Goal: Transaction & Acquisition: Book appointment/travel/reservation

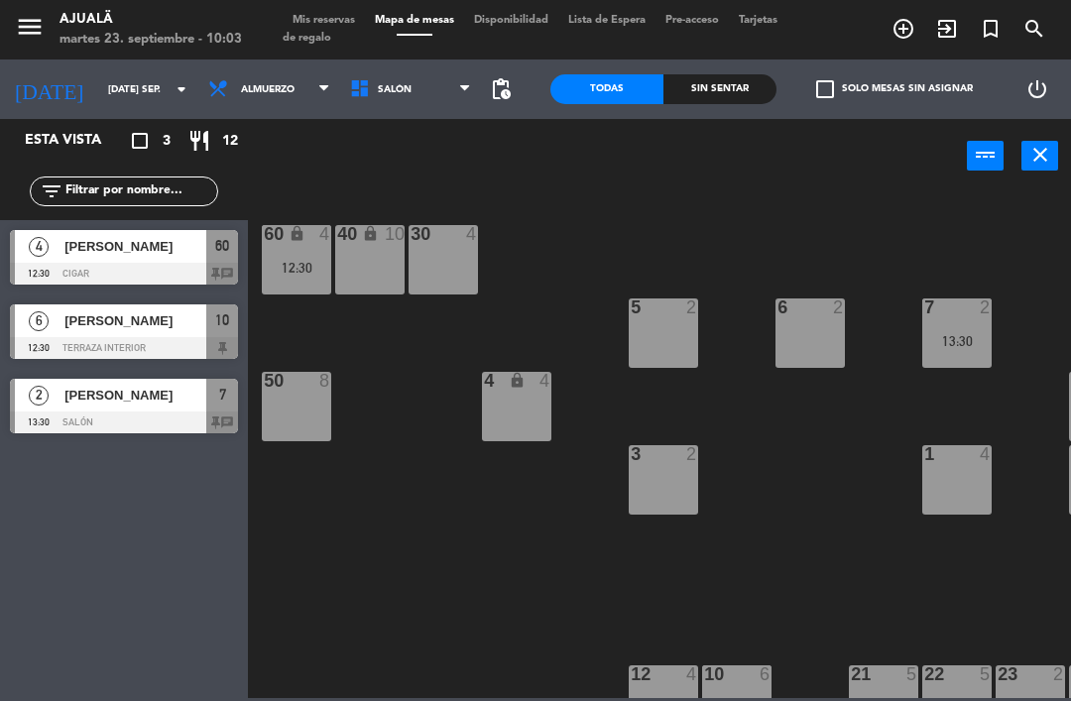
scroll to position [45, 0]
click at [952, 478] on div "1 4" at bounding box center [956, 479] width 69 height 69
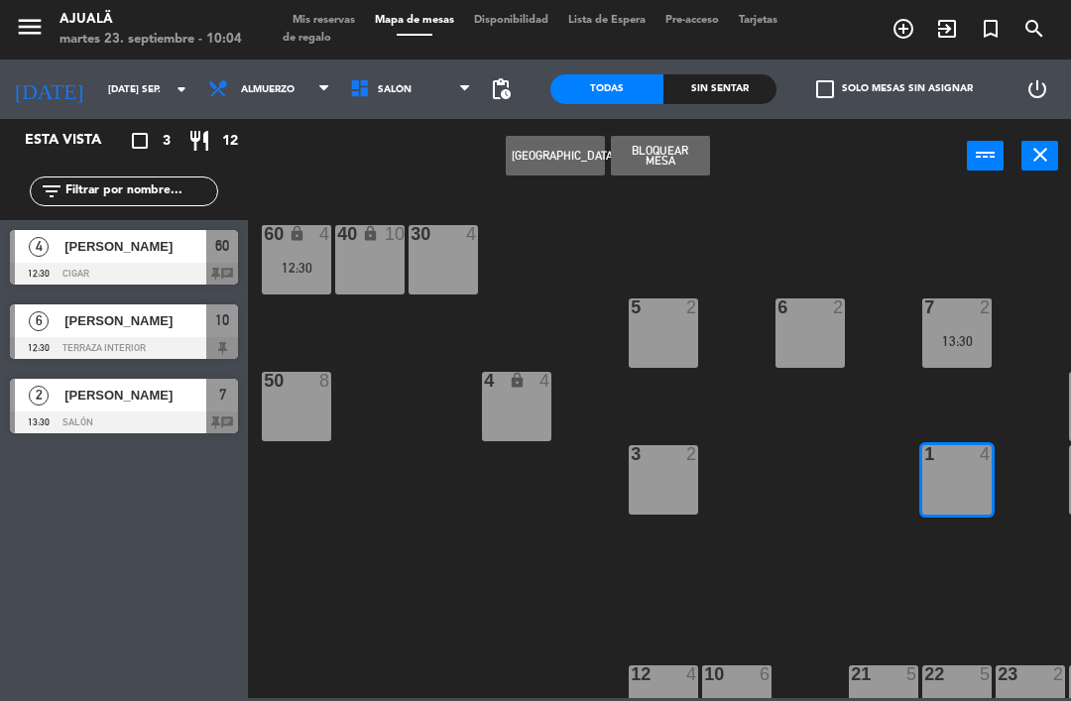
click at [532, 168] on button "[GEOGRAPHIC_DATA]" at bounding box center [555, 156] width 99 height 40
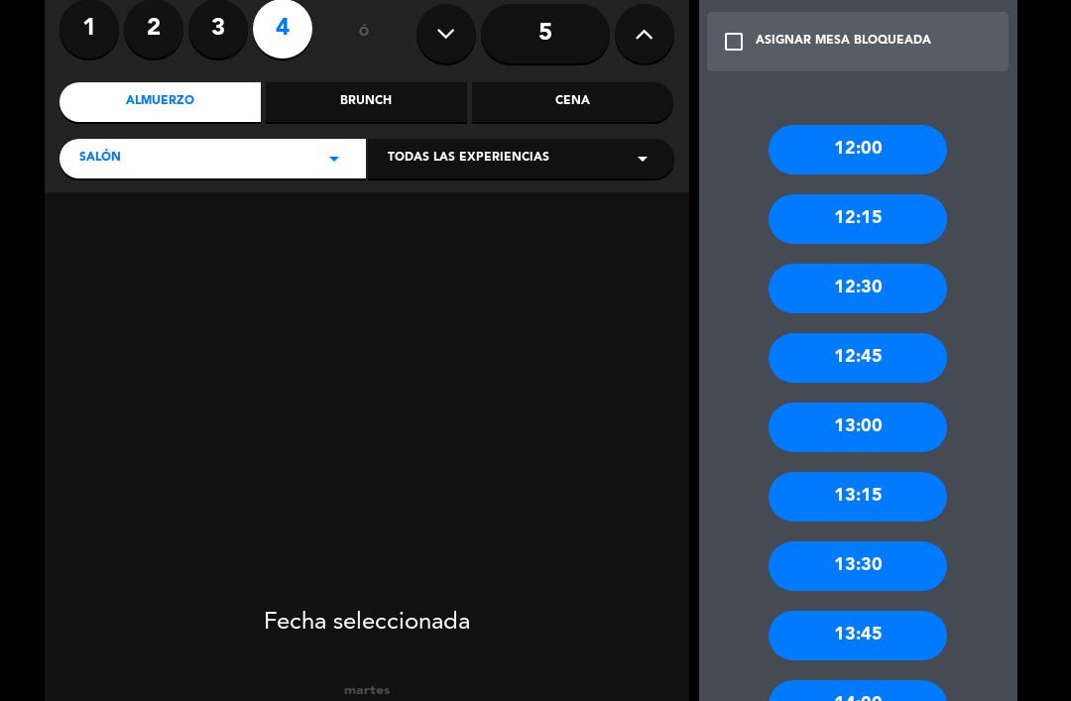
scroll to position [170, 0]
click at [896, 265] on div "12:30" at bounding box center [858, 289] width 179 height 50
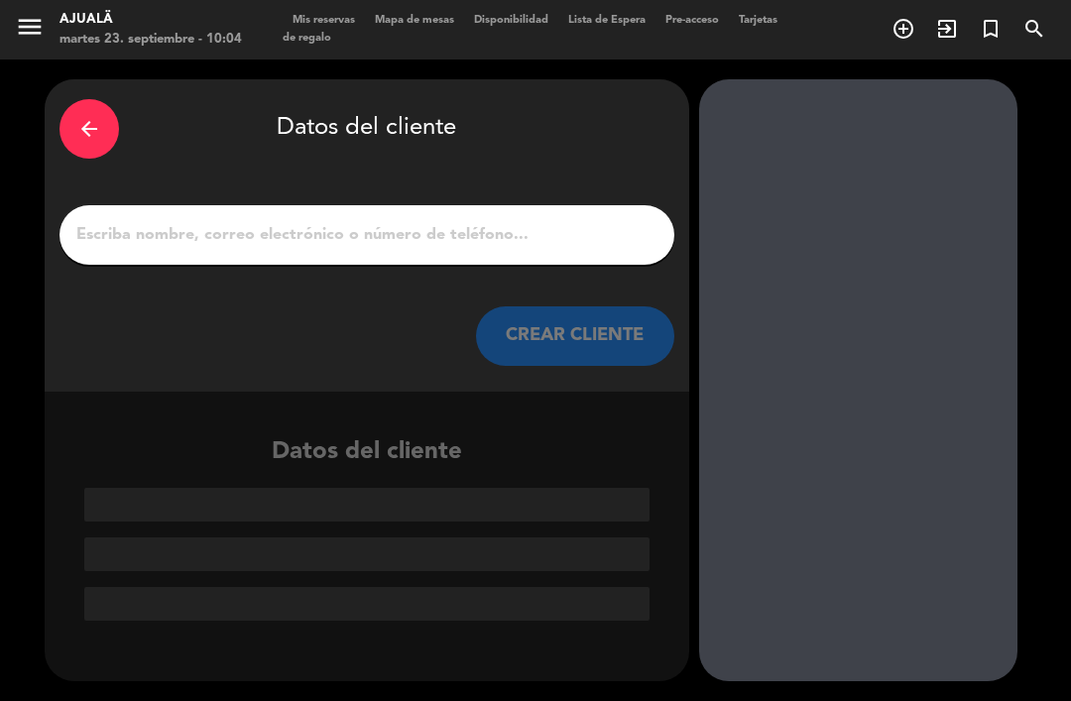
click at [545, 221] on input "1" at bounding box center [366, 235] width 585 height 28
type input "K"
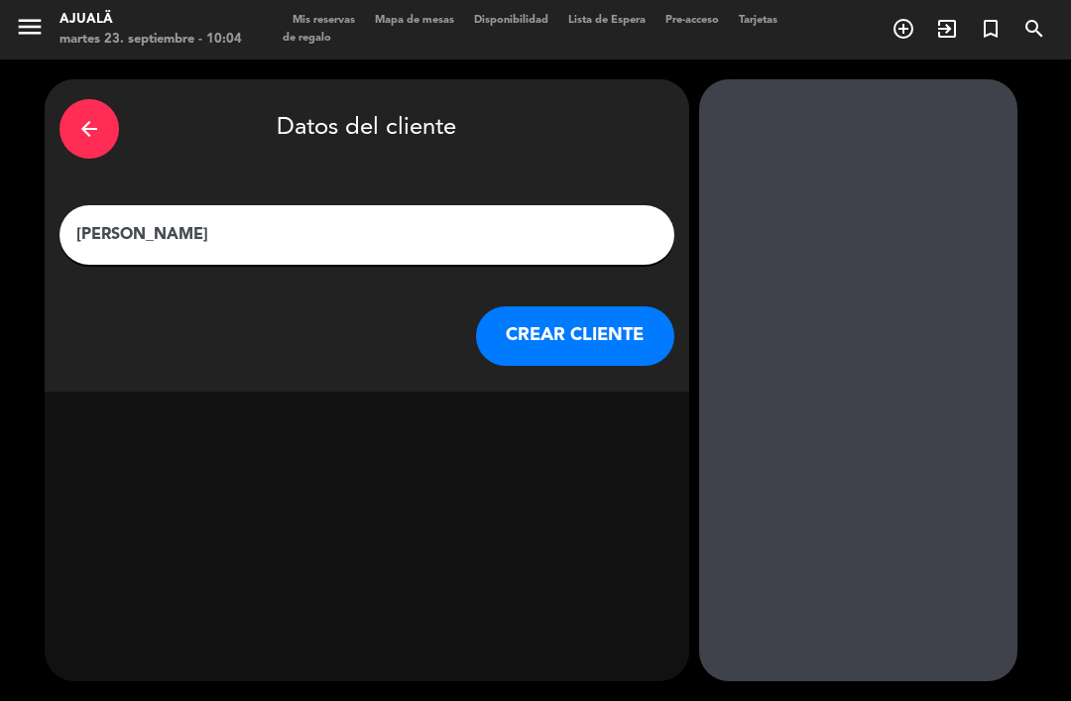
type input "[PERSON_NAME]"
click at [577, 307] on button "CREAR CLIENTE" at bounding box center [575, 337] width 198 height 60
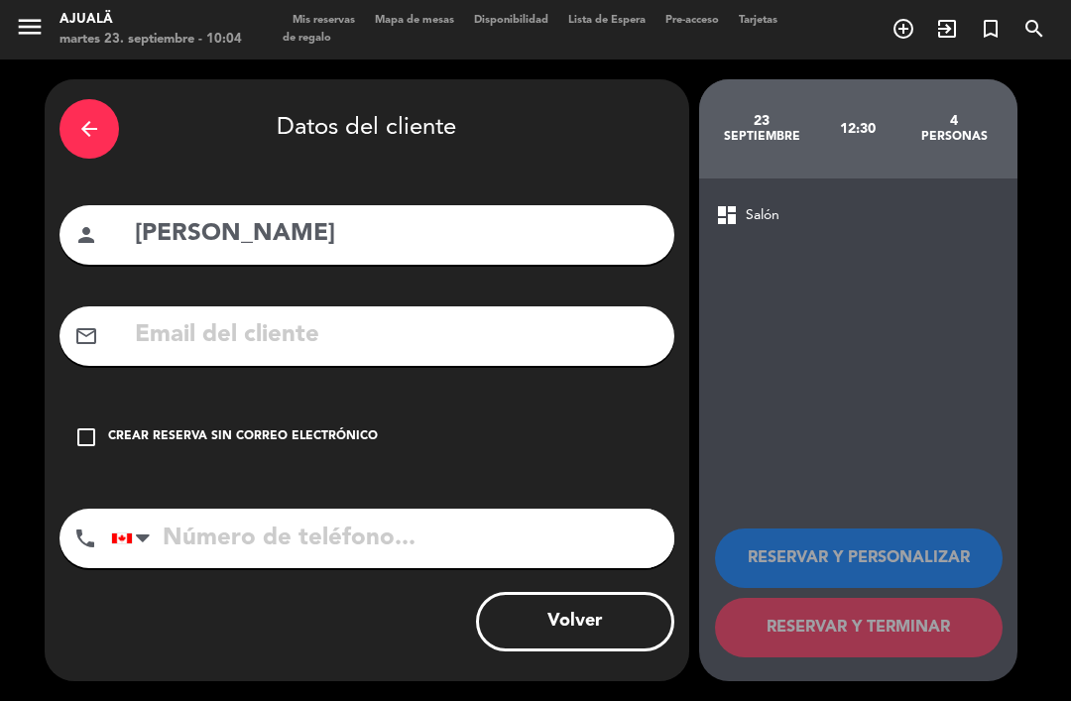
click at [81, 426] on icon "check_box_outline_blank" at bounding box center [86, 438] width 24 height 24
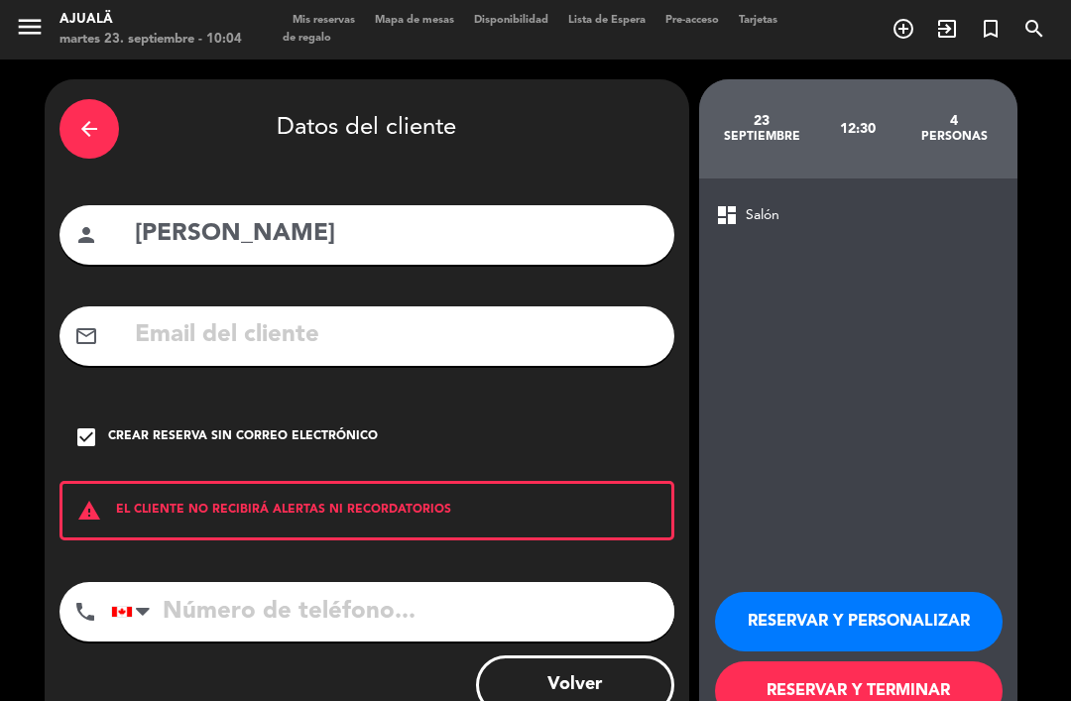
click at [845, 662] on button "RESERVAR Y TERMINAR" at bounding box center [859, 692] width 288 height 60
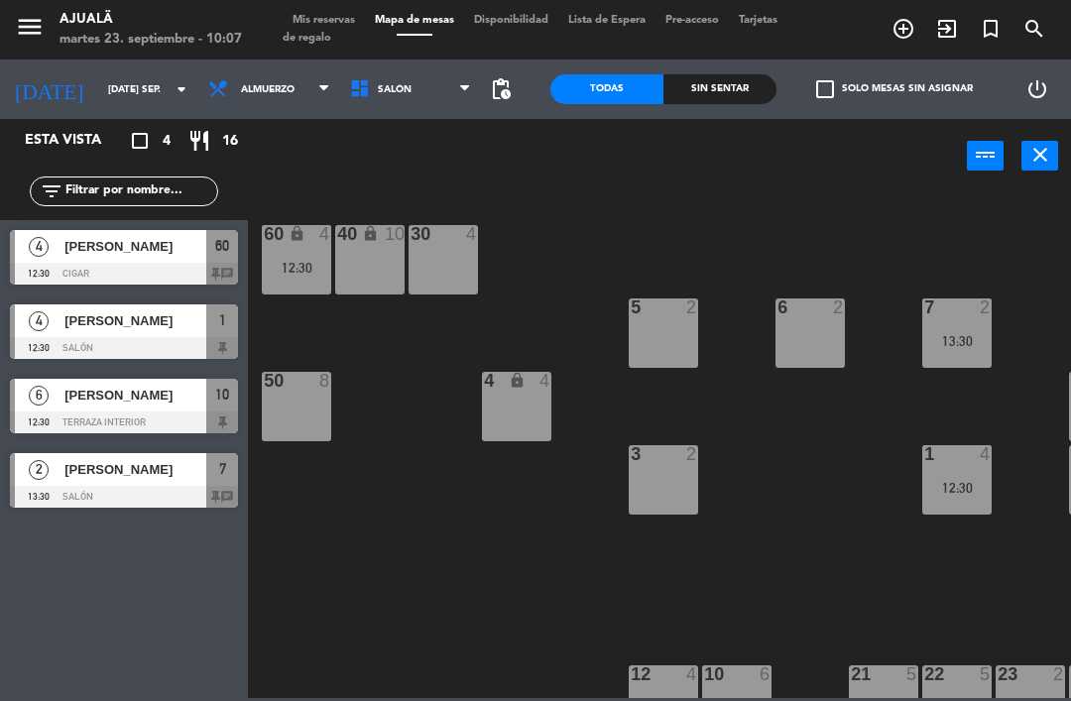
click at [85, 346] on div at bounding box center [124, 348] width 228 height 22
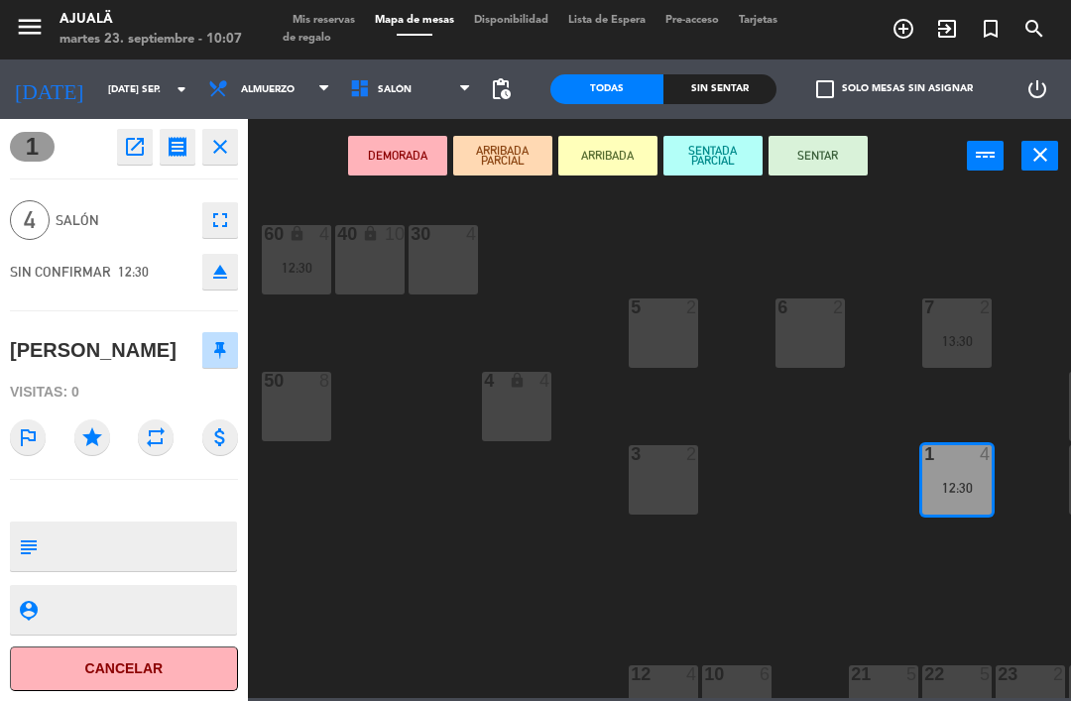
click at [96, 670] on button "Cancelar" at bounding box center [124, 669] width 228 height 45
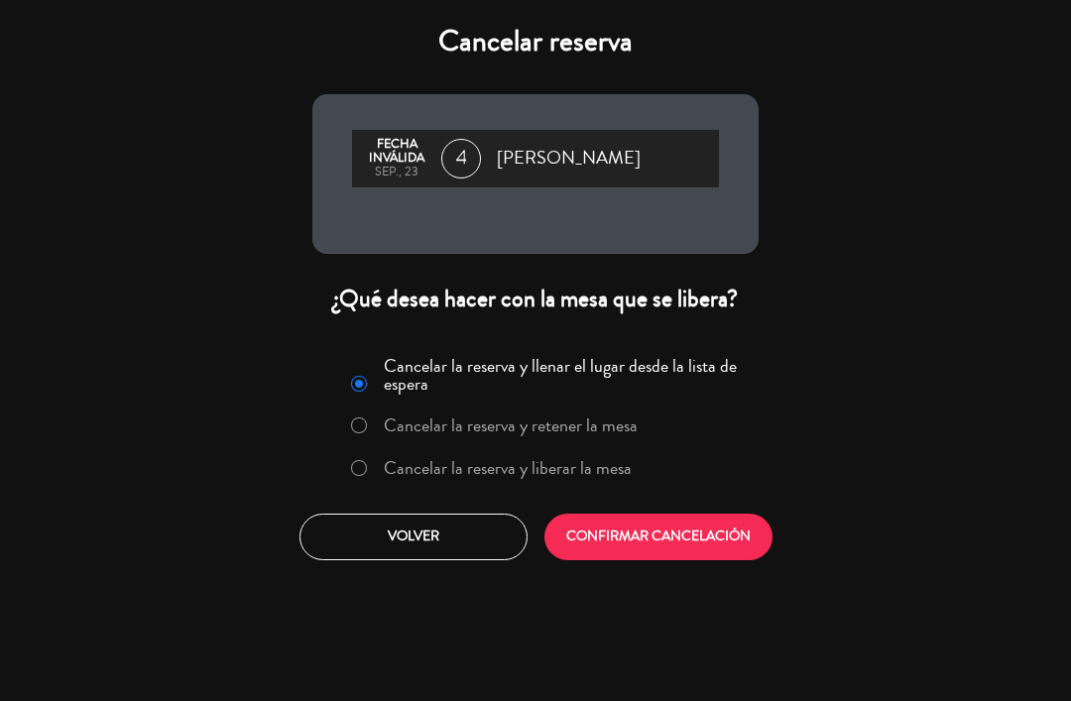
click at [643, 553] on button "CONFIRMAR CANCELACIÓN" at bounding box center [659, 537] width 228 height 47
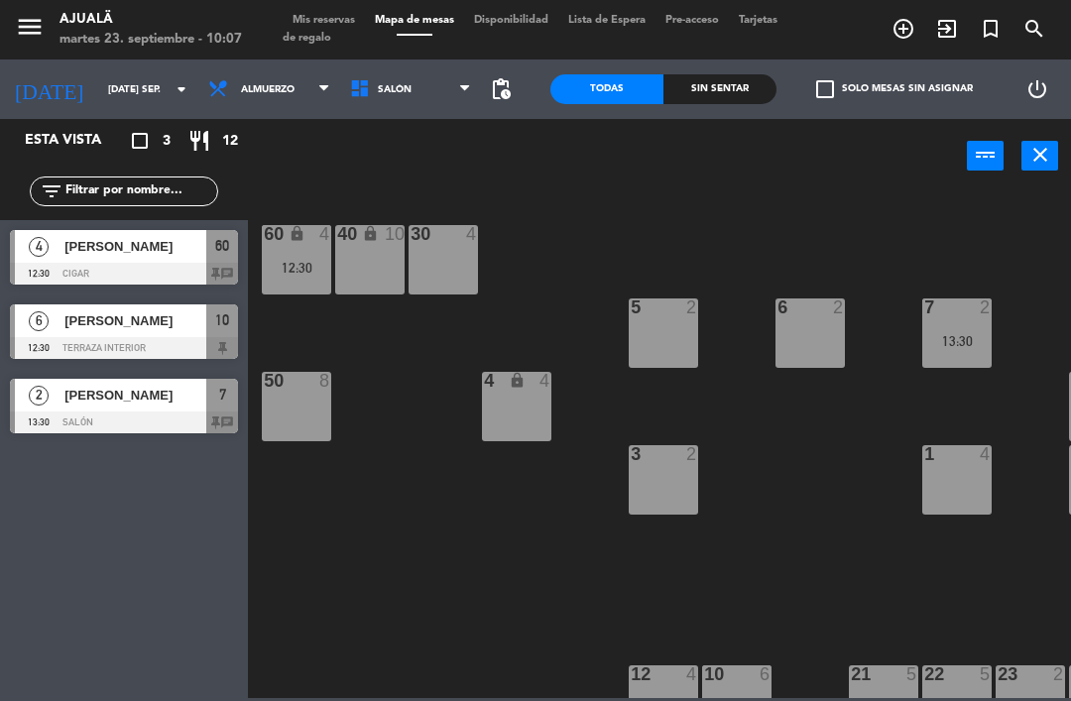
click at [958, 484] on div "1 4" at bounding box center [956, 479] width 69 height 69
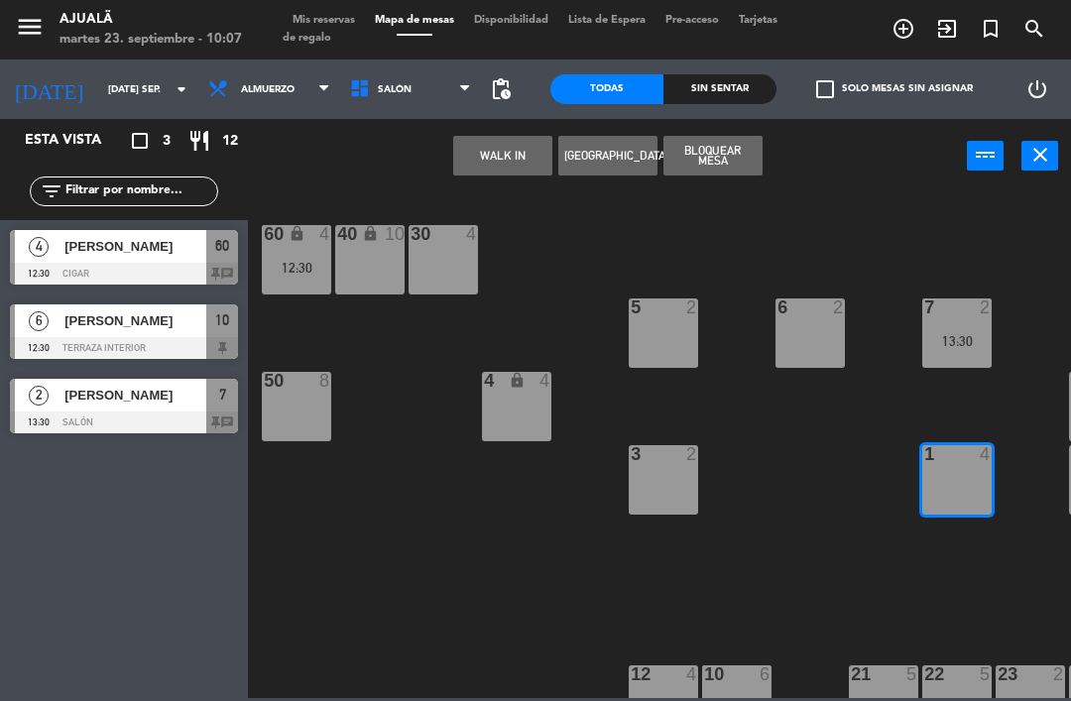
click at [602, 156] on button "[GEOGRAPHIC_DATA]" at bounding box center [607, 156] width 99 height 40
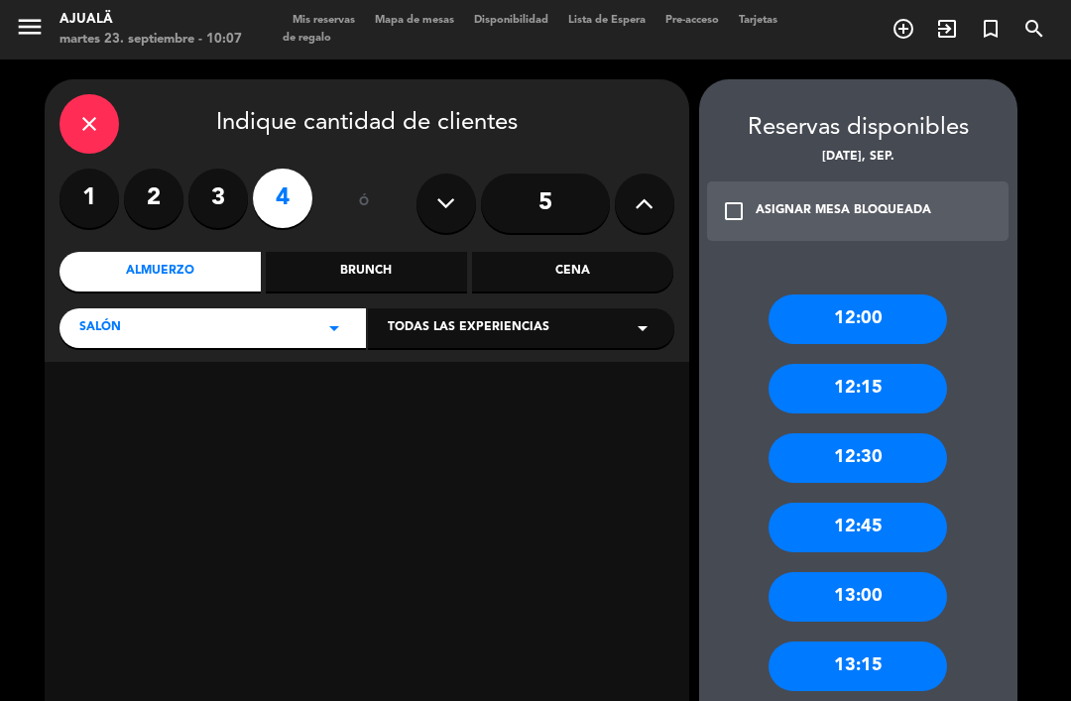
click at [906, 433] on div "12:30" at bounding box center [858, 458] width 179 height 50
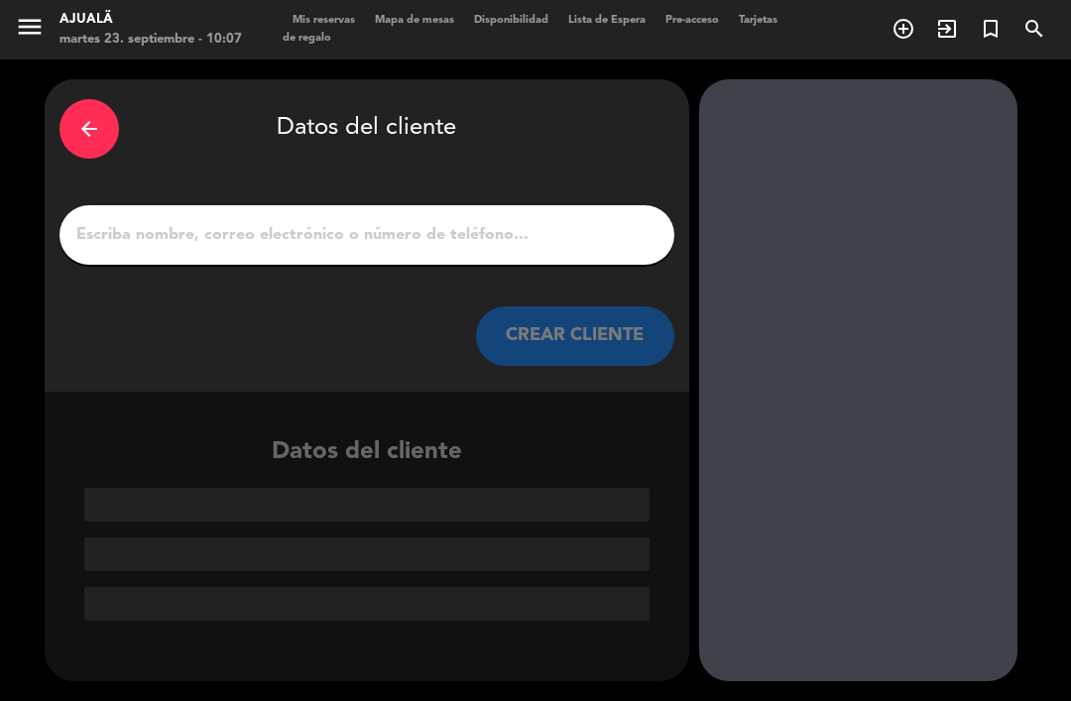
click at [487, 221] on input "1" at bounding box center [366, 235] width 585 height 28
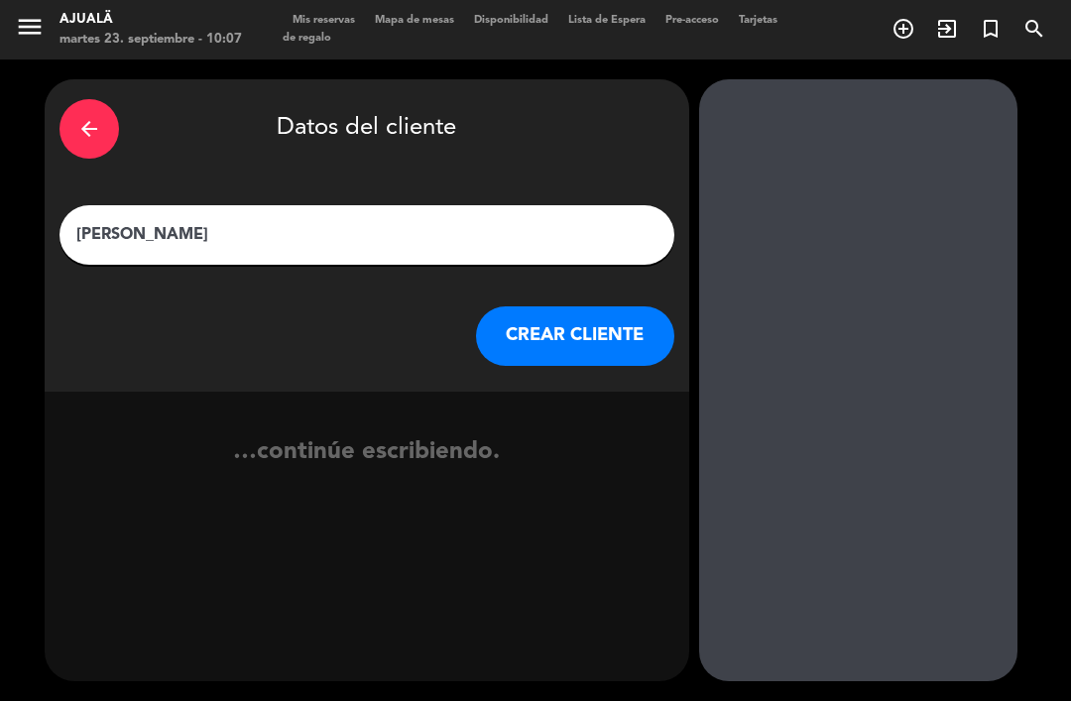
type input "[PERSON_NAME]"
click at [568, 307] on button "CREAR CLIENTE" at bounding box center [575, 337] width 198 height 60
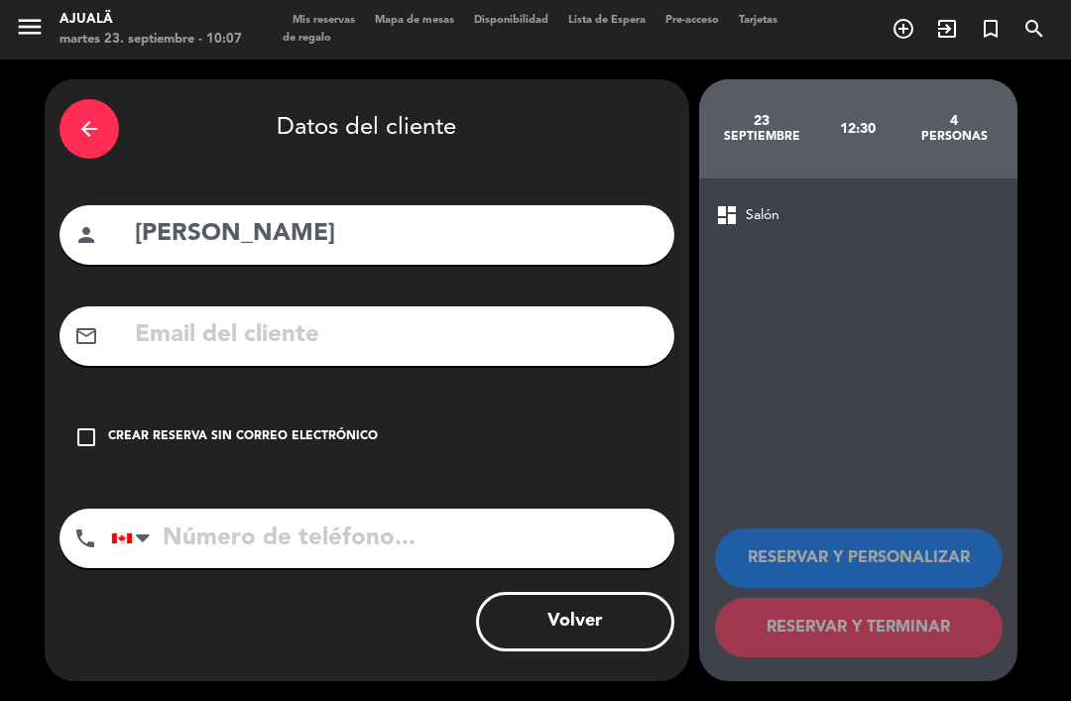
click at [438, 315] on input "text" at bounding box center [396, 335] width 527 height 41
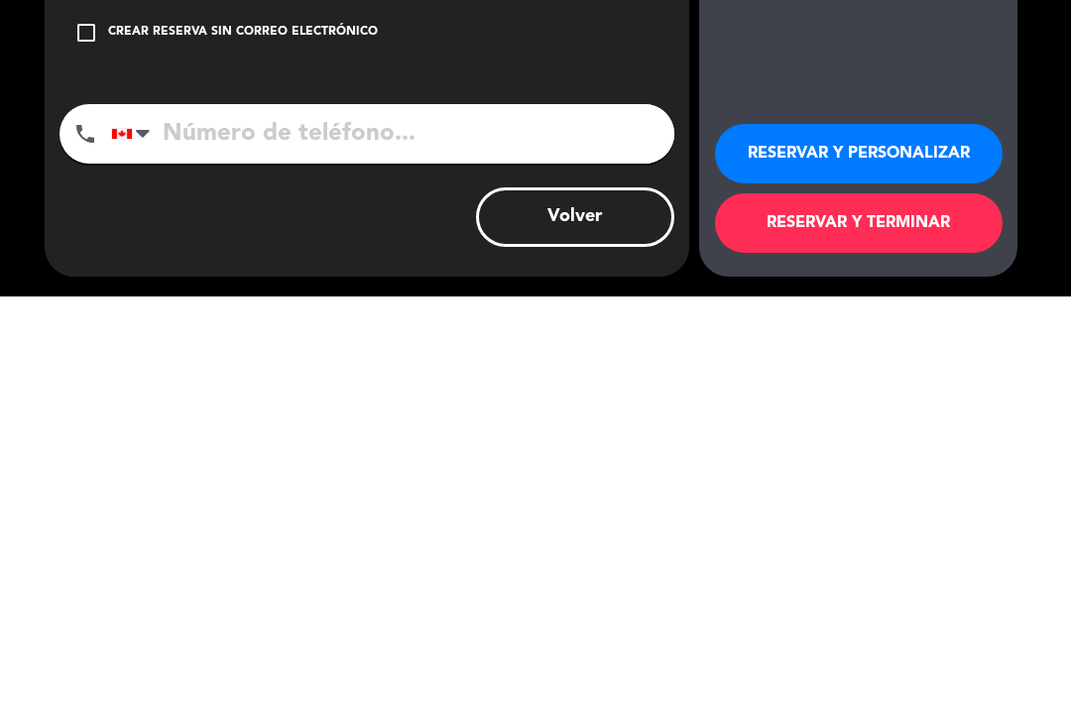
type input "[PERSON_NAME][EMAIL_ADDRESS][DOMAIN_NAME]"
click at [868, 598] on button "RESERVAR Y TERMINAR" at bounding box center [859, 628] width 288 height 60
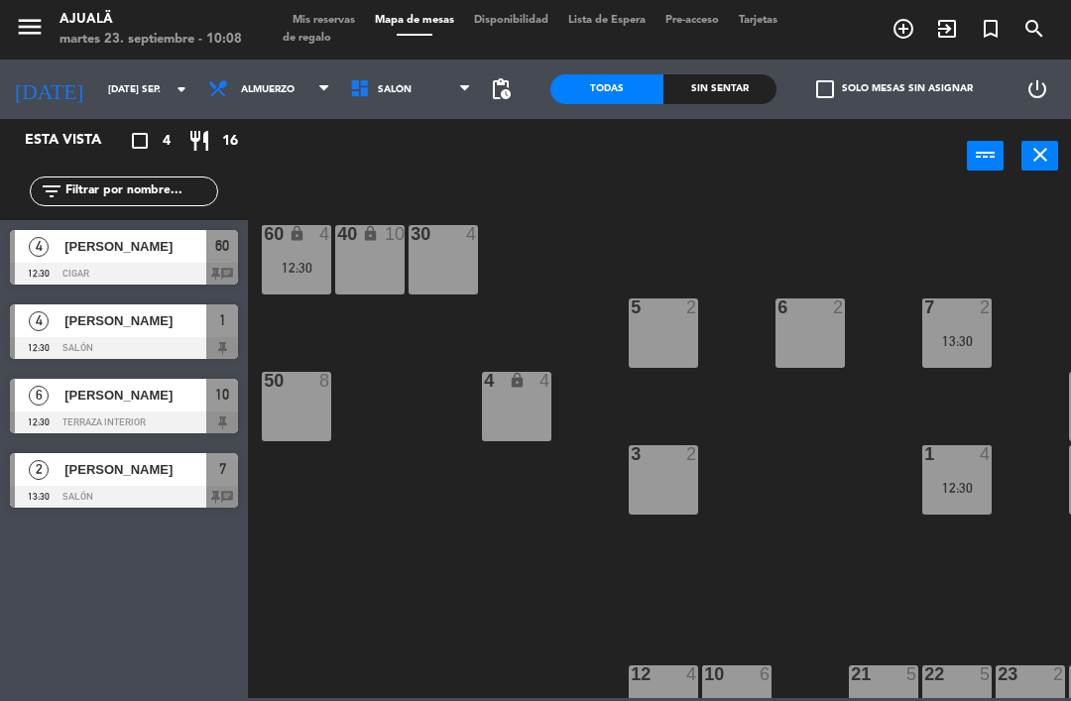
click at [241, 84] on span "Almuerzo" at bounding box center [268, 89] width 54 height 11
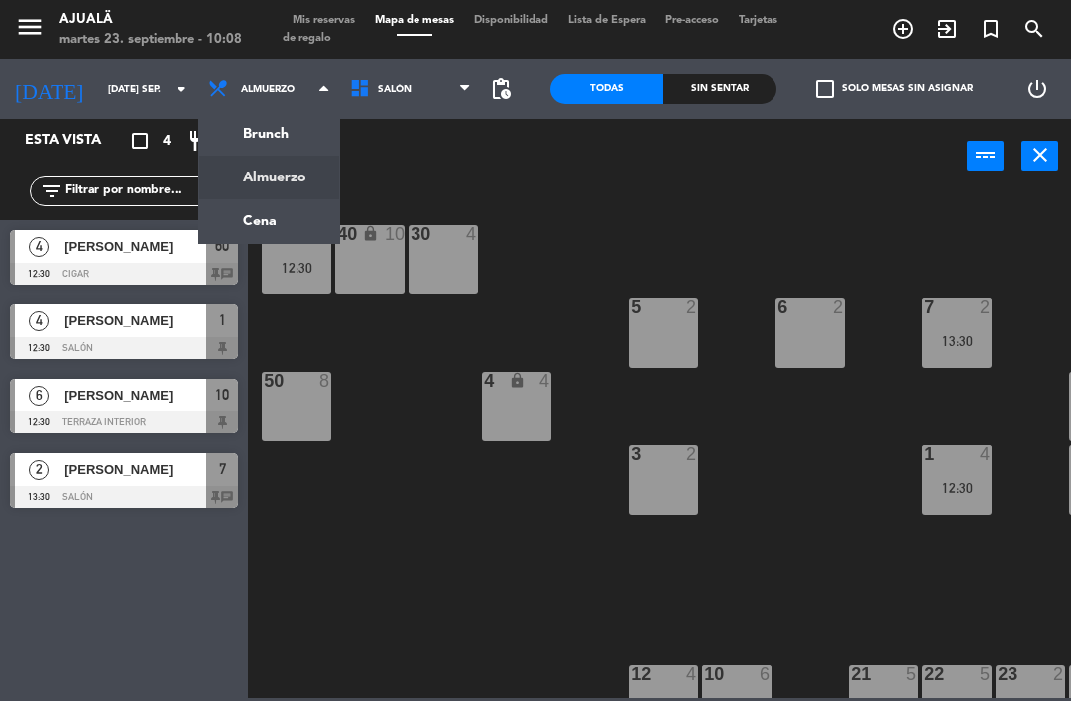
click at [258, 221] on ng-component "menu Ajualä martes 23. septiembre - 10:08 Mis reservas Mapa de mesas Disponibil…" at bounding box center [535, 349] width 1071 height 698
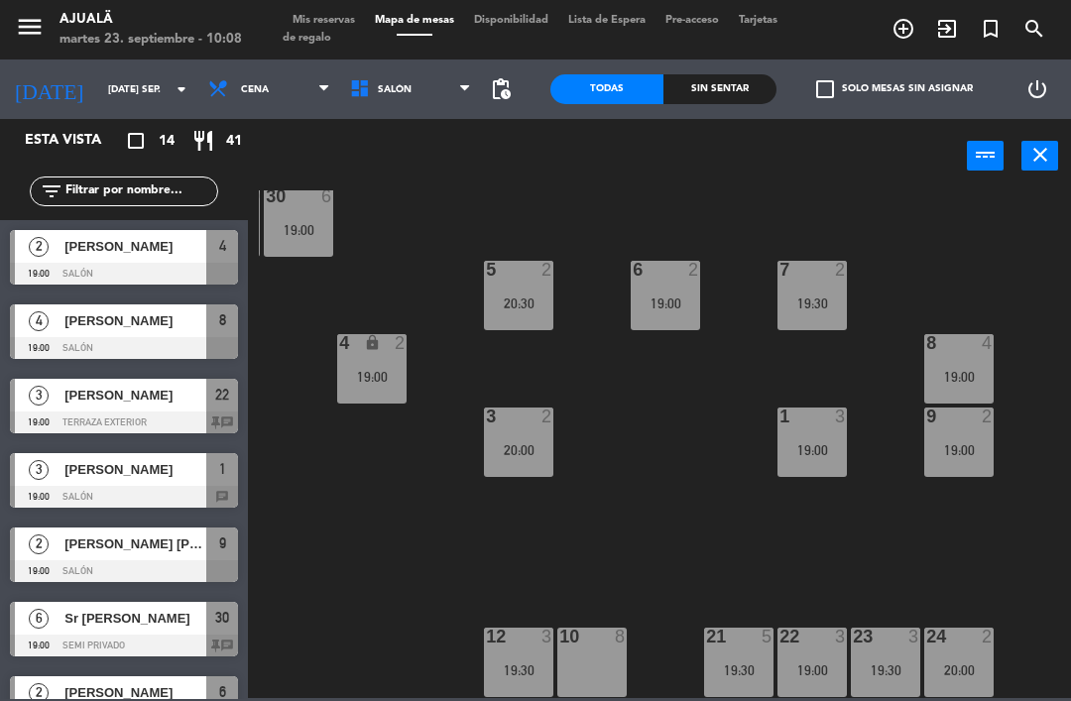
scroll to position [38, 149]
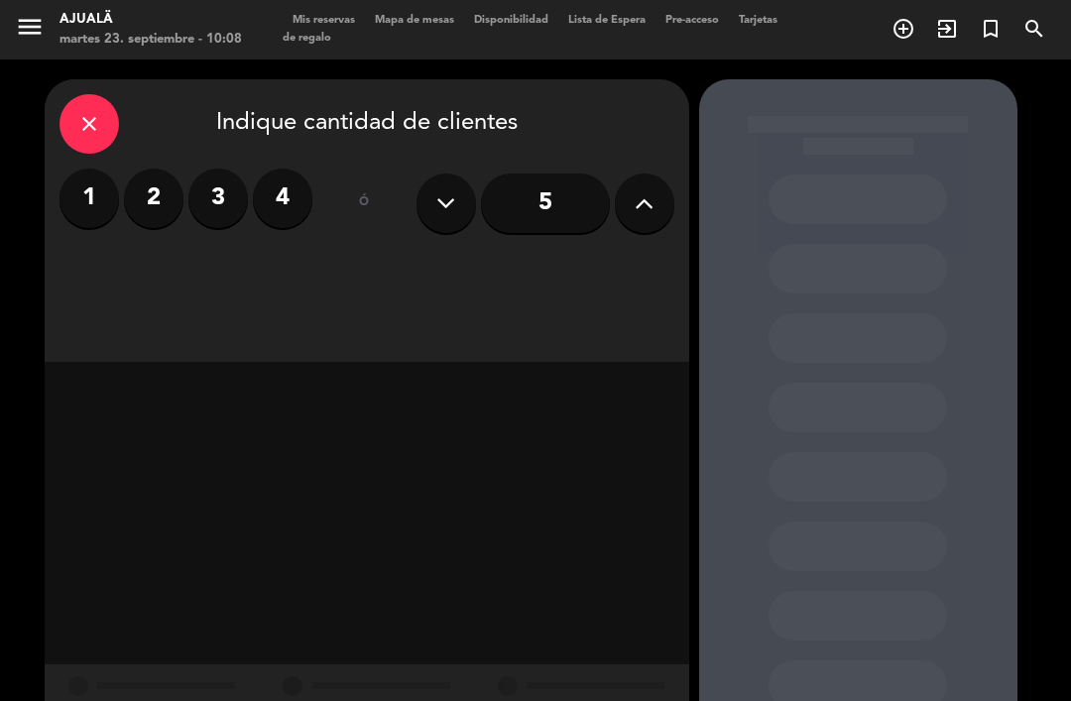
click at [102, 94] on div "close" at bounding box center [90, 124] width 60 height 60
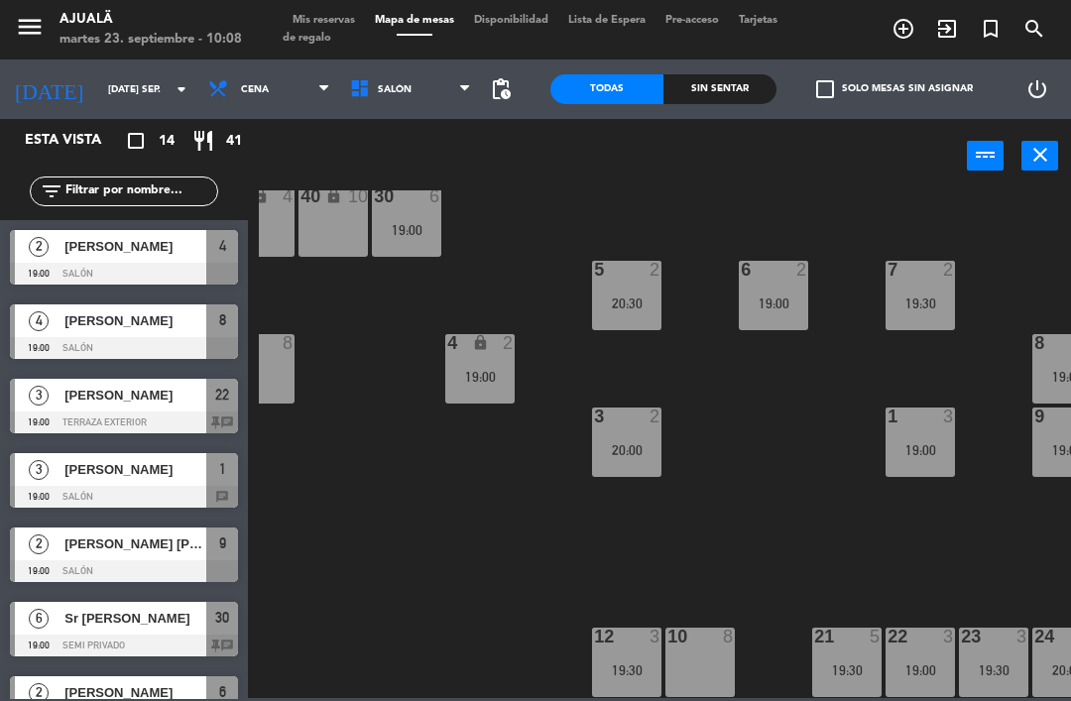
scroll to position [38, 37]
click at [697, 649] on div "10 8" at bounding box center [700, 662] width 69 height 69
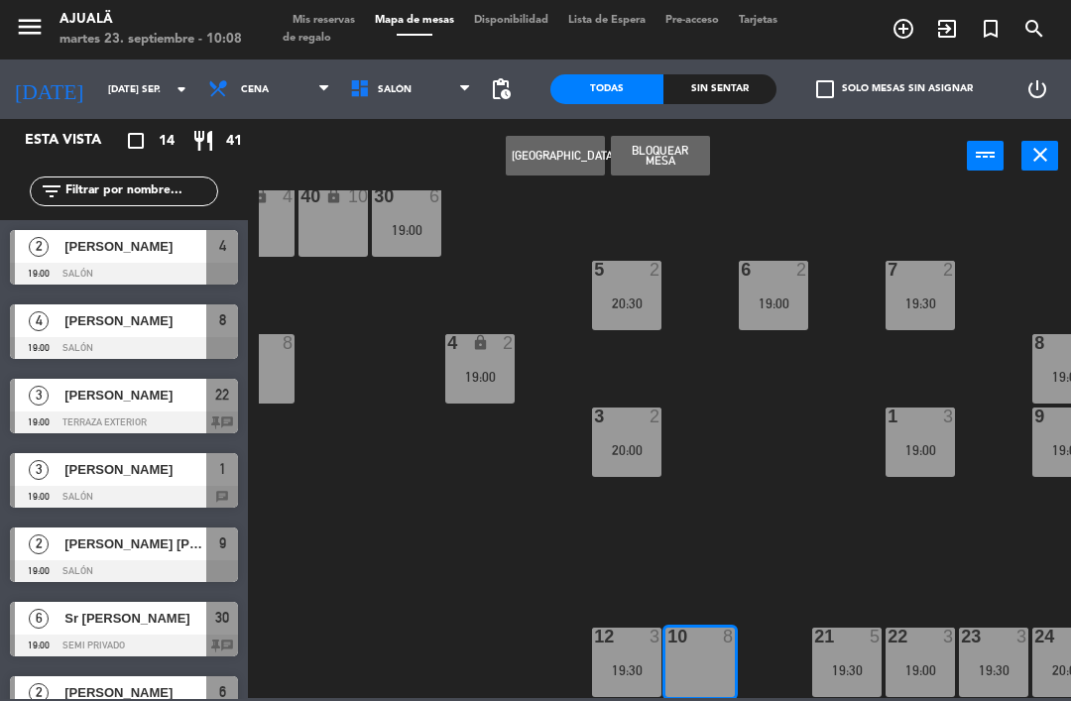
click at [552, 164] on button "[GEOGRAPHIC_DATA]" at bounding box center [555, 156] width 99 height 40
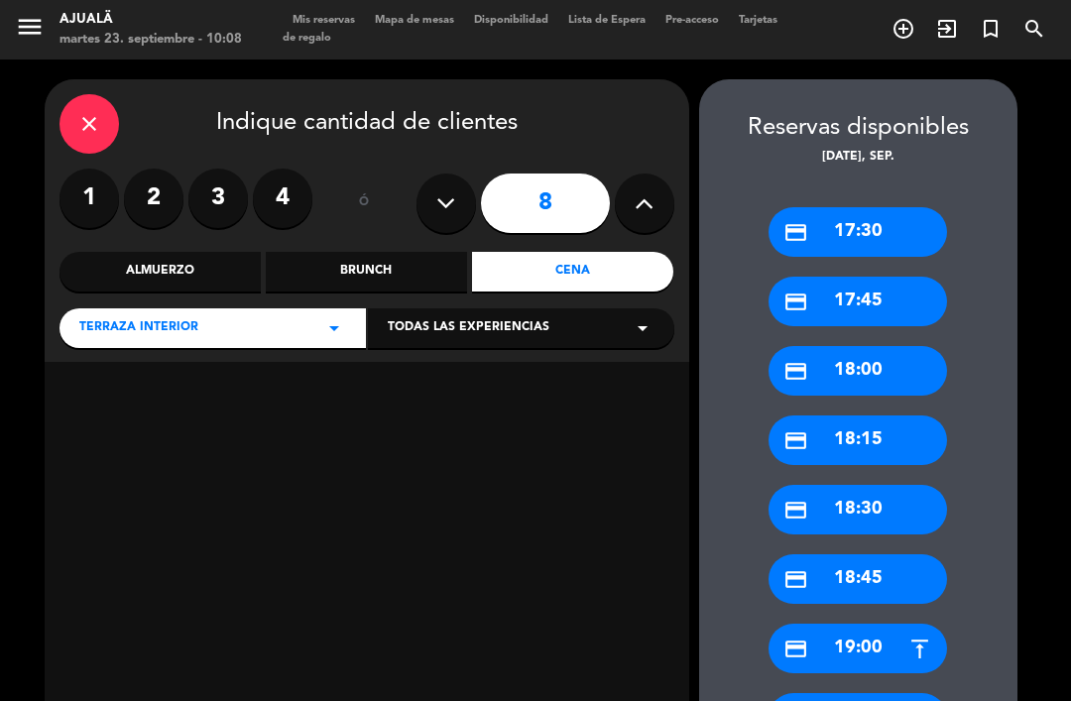
click at [295, 169] on label "4" at bounding box center [283, 199] width 60 height 60
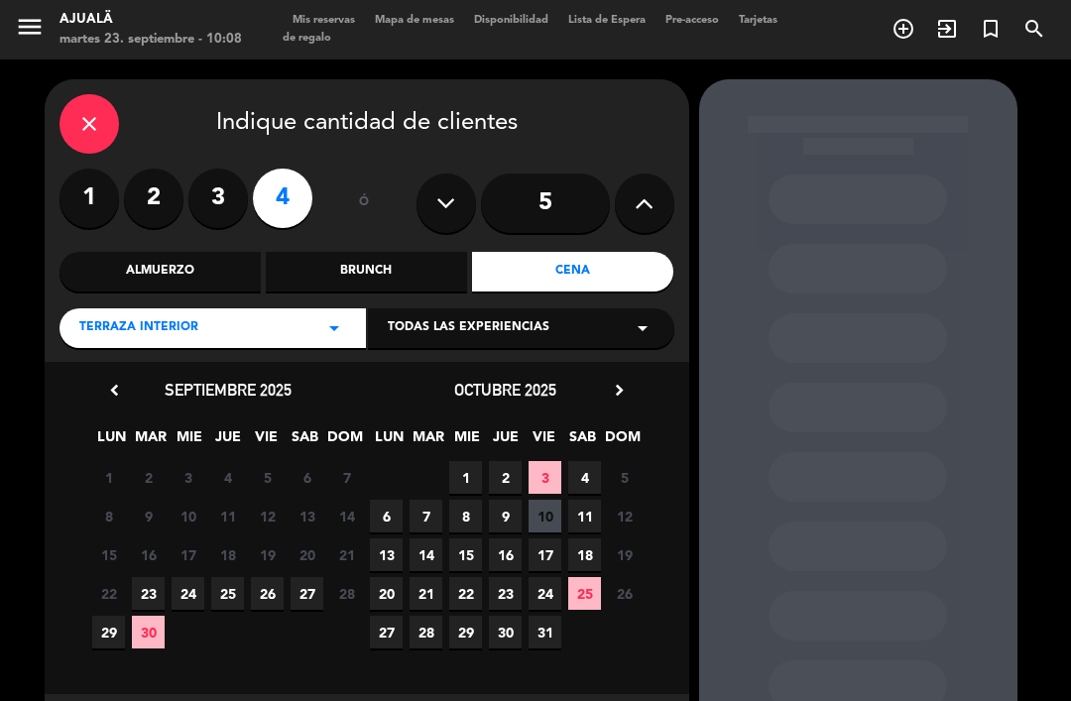
click at [154, 577] on span "23" at bounding box center [148, 593] width 33 height 33
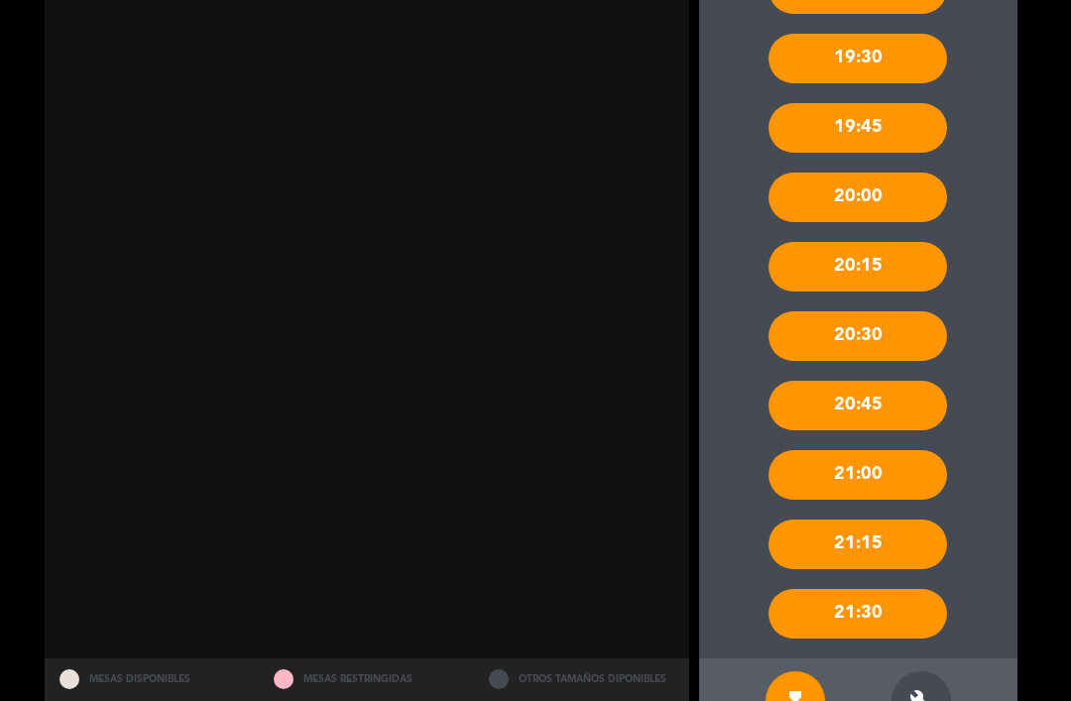
scroll to position [727, 0]
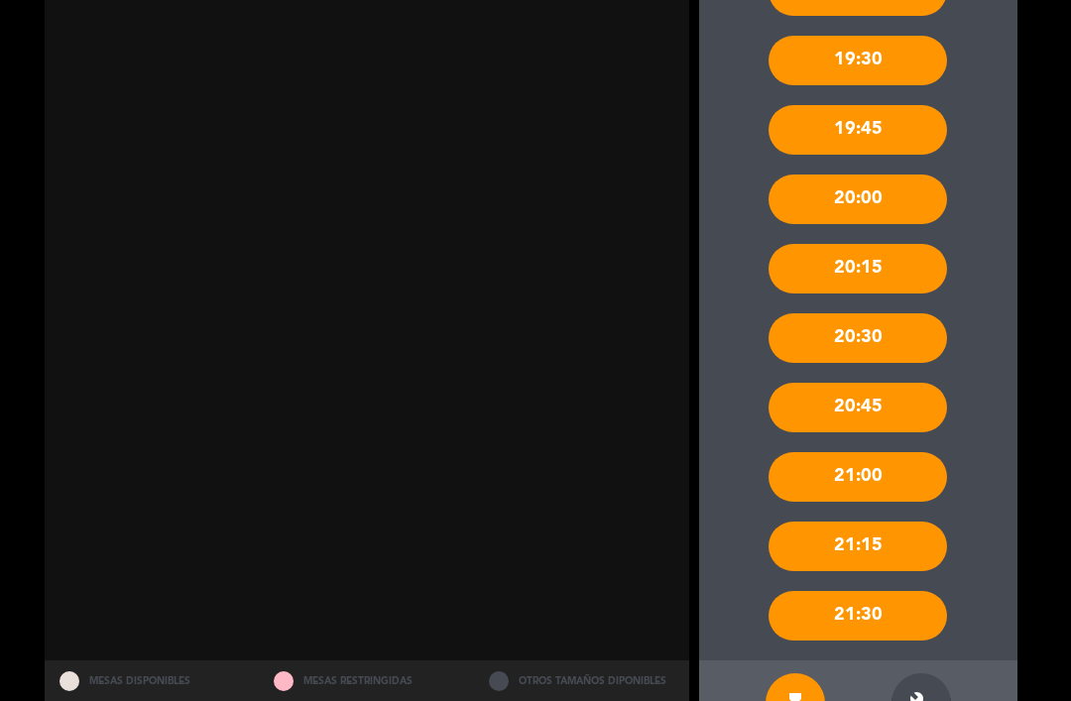
click at [920, 691] on icon "build" at bounding box center [922, 703] width 24 height 24
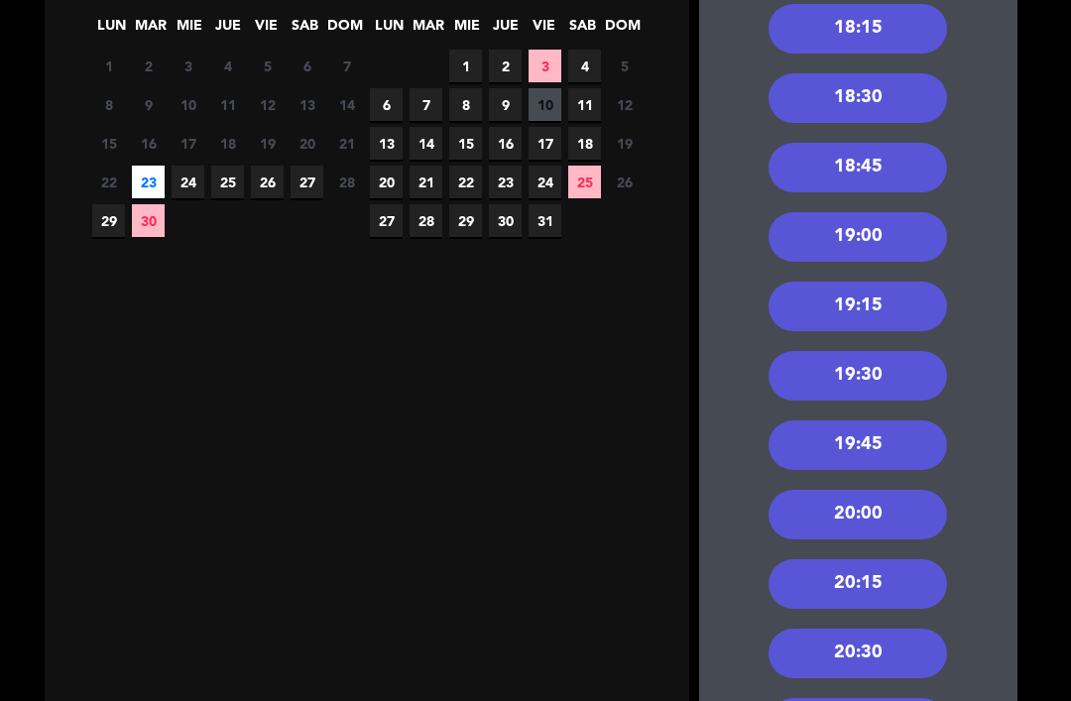
scroll to position [413, 0]
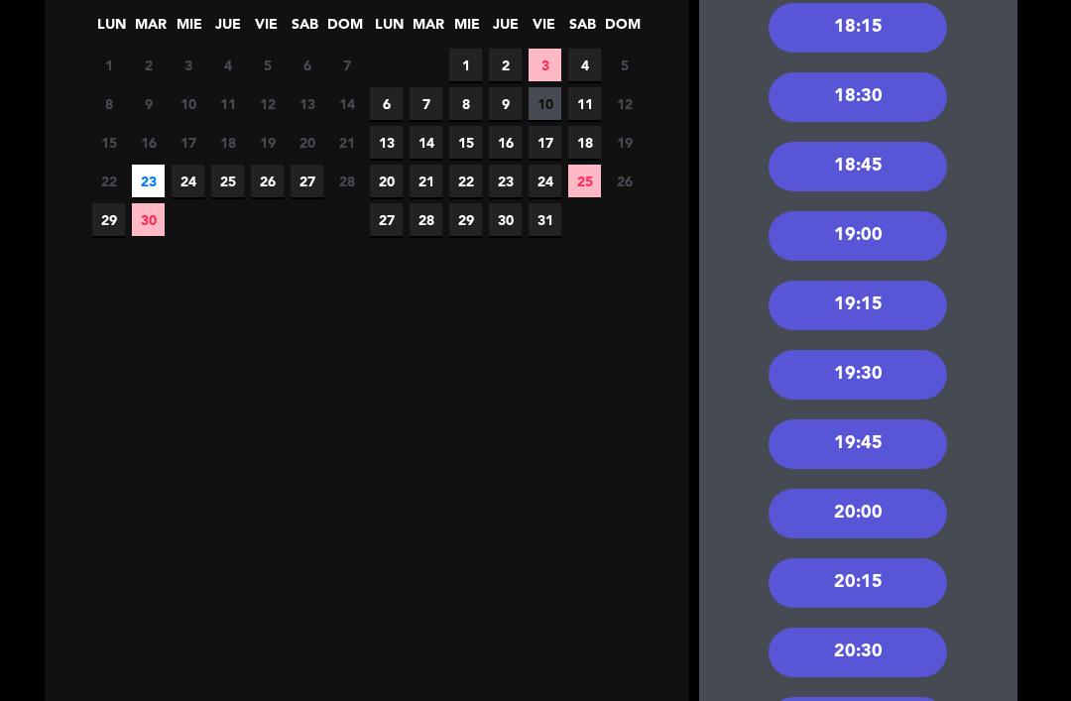
click at [894, 489] on div "20:00" at bounding box center [858, 514] width 179 height 50
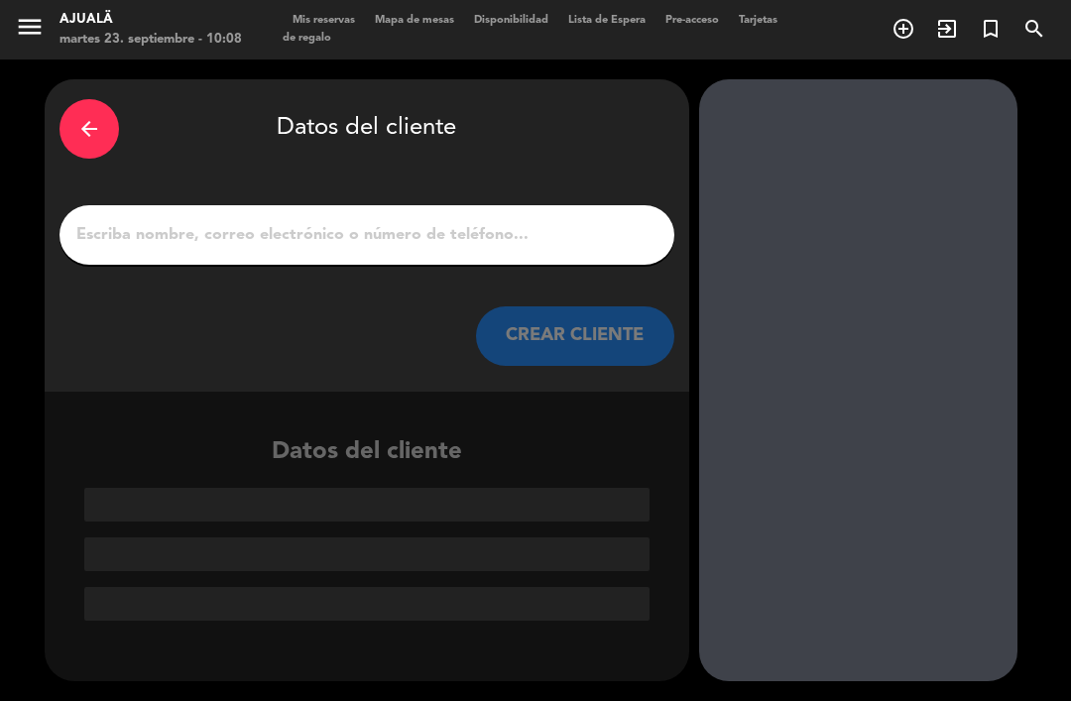
scroll to position [0, 0]
click at [466, 221] on input "1" at bounding box center [366, 235] width 585 height 28
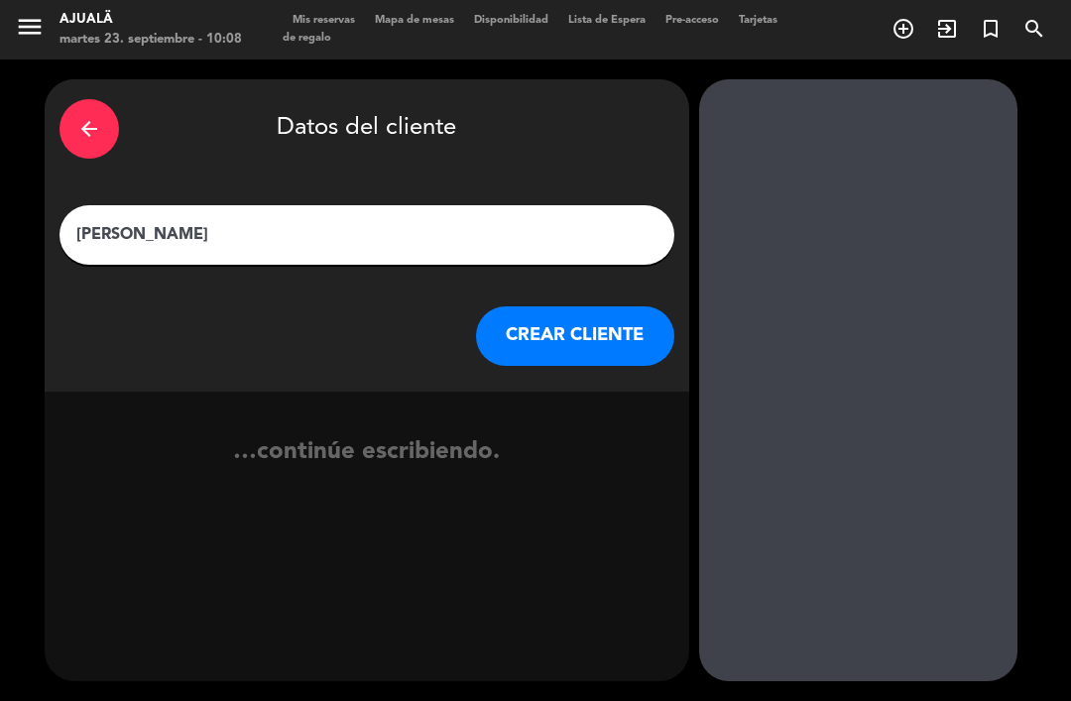
type input "[PERSON_NAME]"
click at [609, 307] on button "CREAR CLIENTE" at bounding box center [575, 337] width 198 height 60
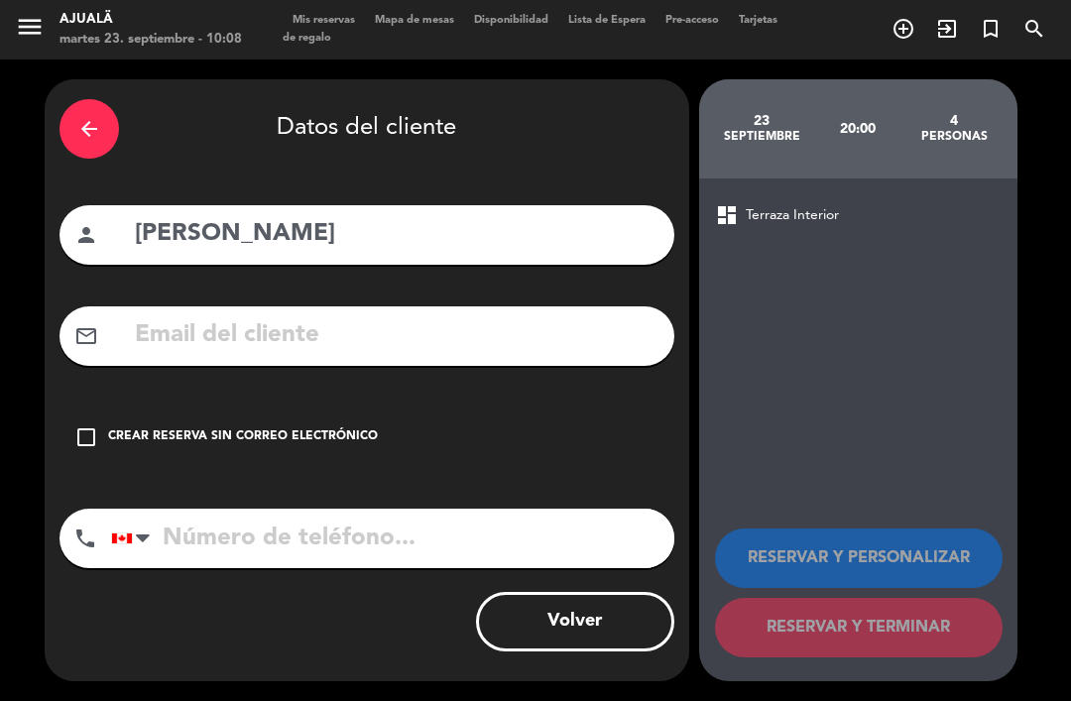
click at [403, 315] on input "text" at bounding box center [396, 335] width 527 height 41
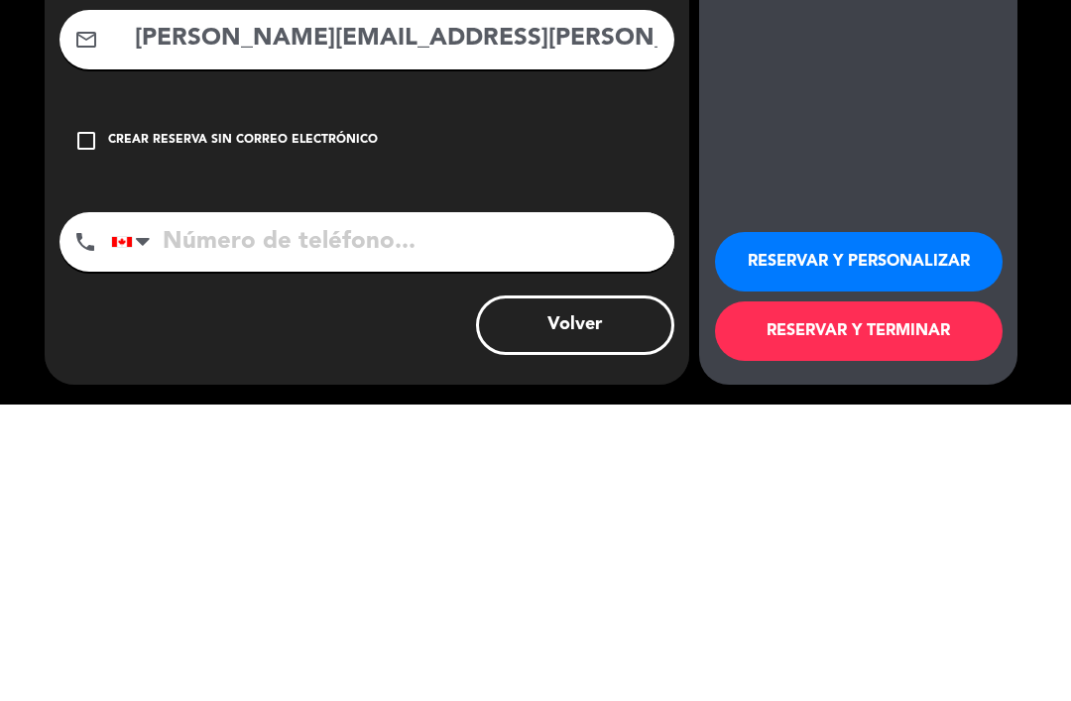
type input "[PERSON_NAME][EMAIL_ADDRESS][PERSON_NAME][DOMAIN_NAME]"
click at [449, 509] on input "tel" at bounding box center [392, 539] width 563 height 60
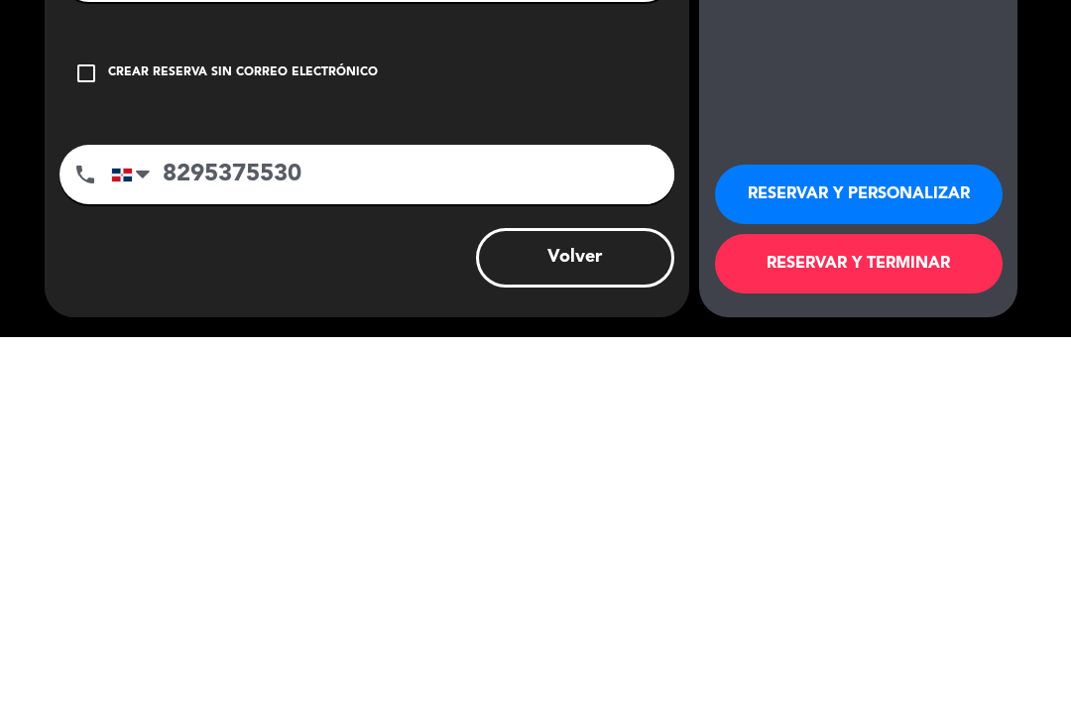
type input "8295375530"
click at [899, 598] on button "RESERVAR Y TERMINAR" at bounding box center [859, 628] width 288 height 60
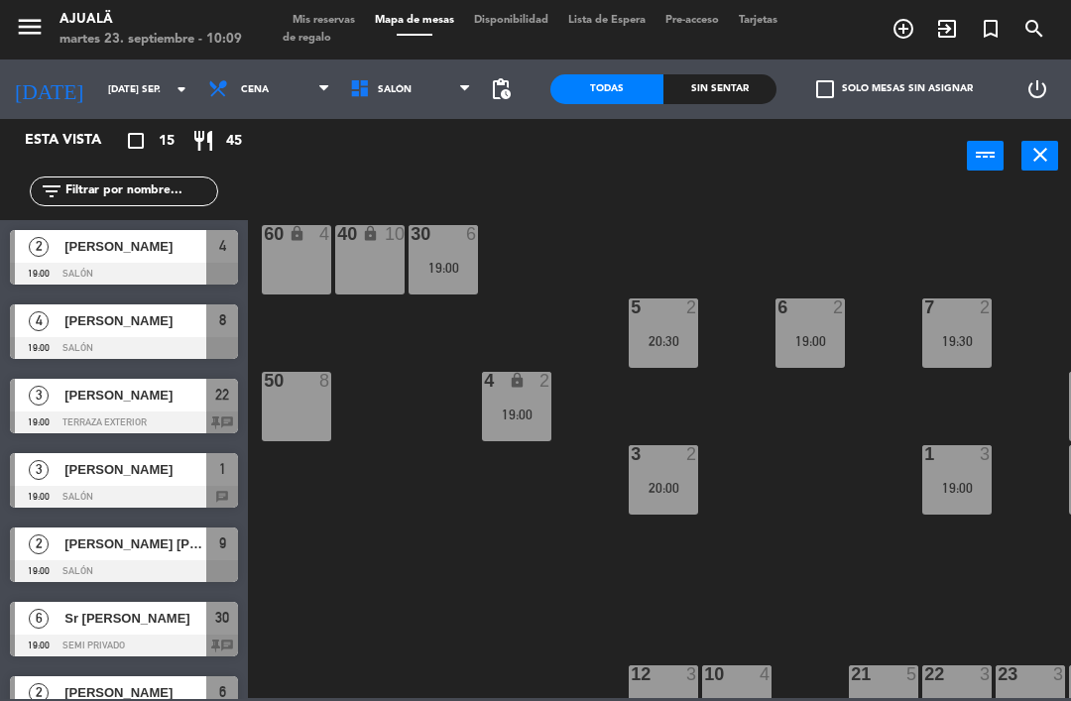
click at [241, 93] on span "Cena" at bounding box center [255, 89] width 28 height 11
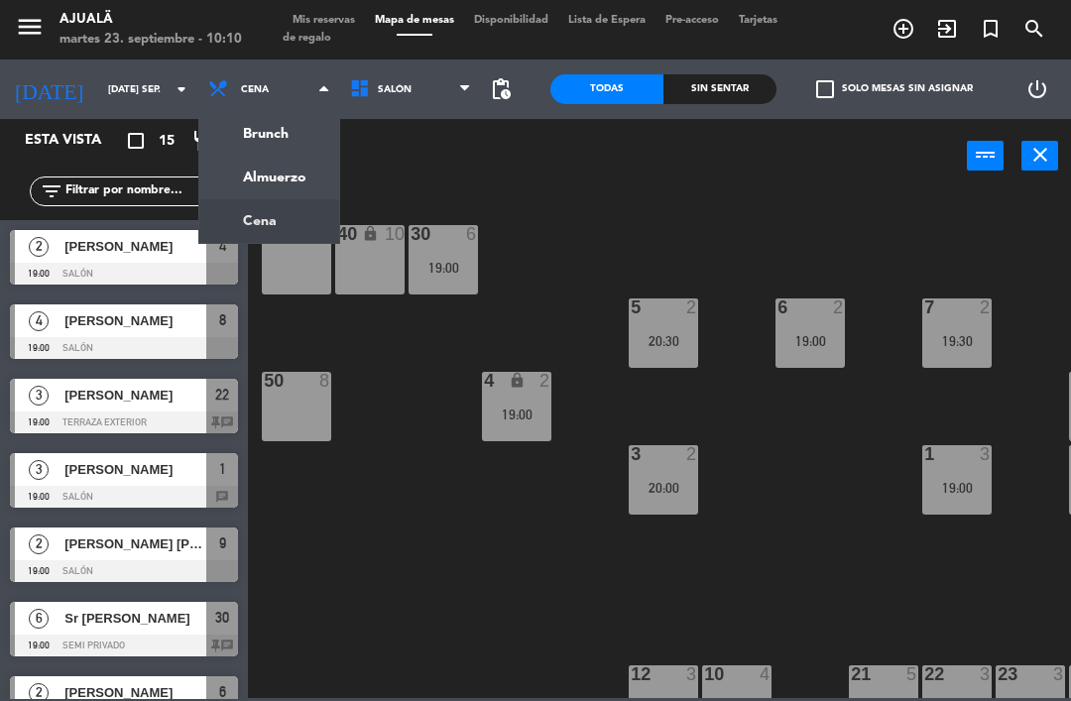
click at [294, 188] on ng-component "menu Ajualä martes 23. septiembre - 10:10 Mis reservas Mapa de mesas Disponibil…" at bounding box center [535, 349] width 1071 height 698
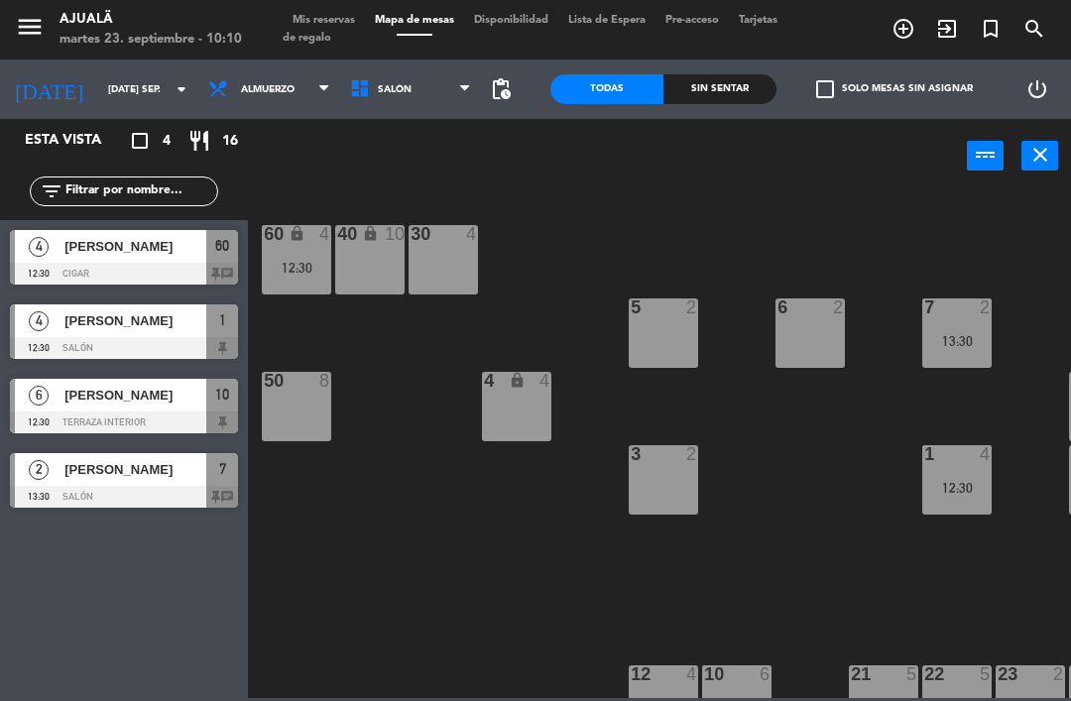
click at [177, 327] on span "[PERSON_NAME]" at bounding box center [135, 320] width 142 height 21
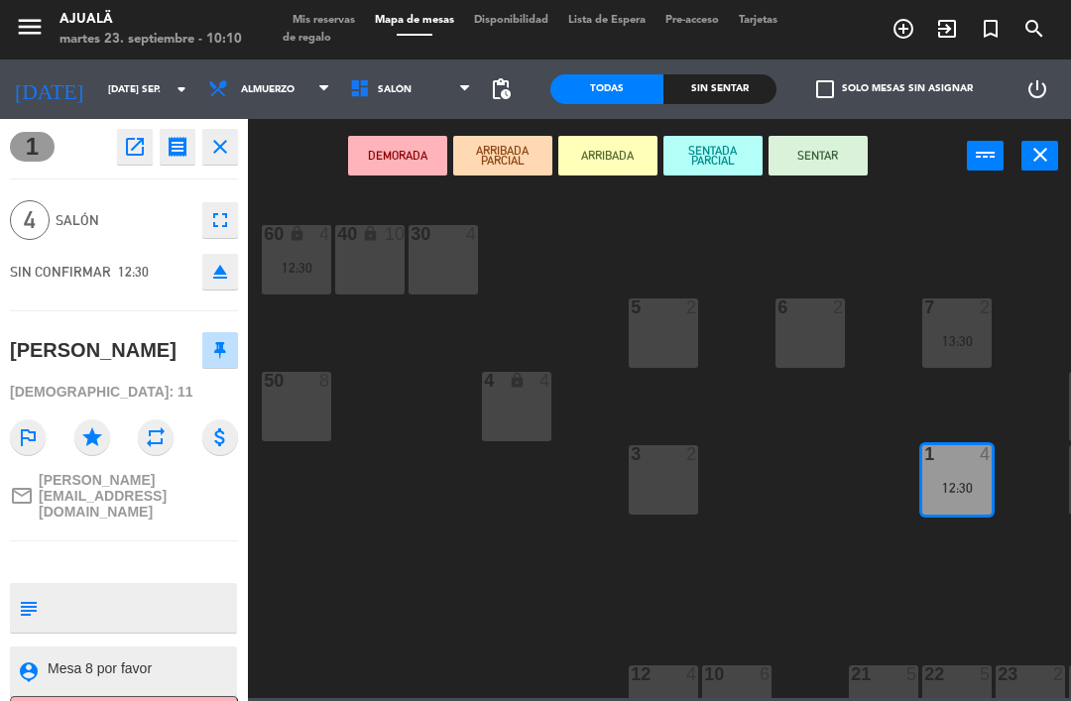
click at [138, 149] on icon "open_in_new" at bounding box center [135, 147] width 24 height 24
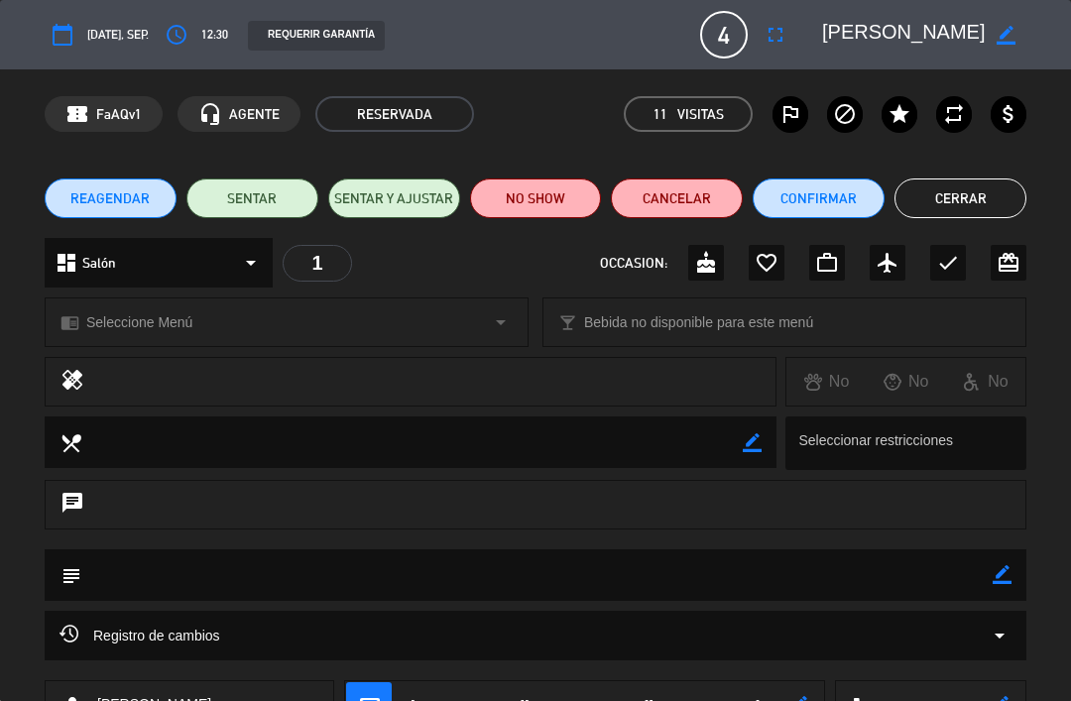
click at [124, 199] on span "REAGENDAR" at bounding box center [109, 198] width 79 height 21
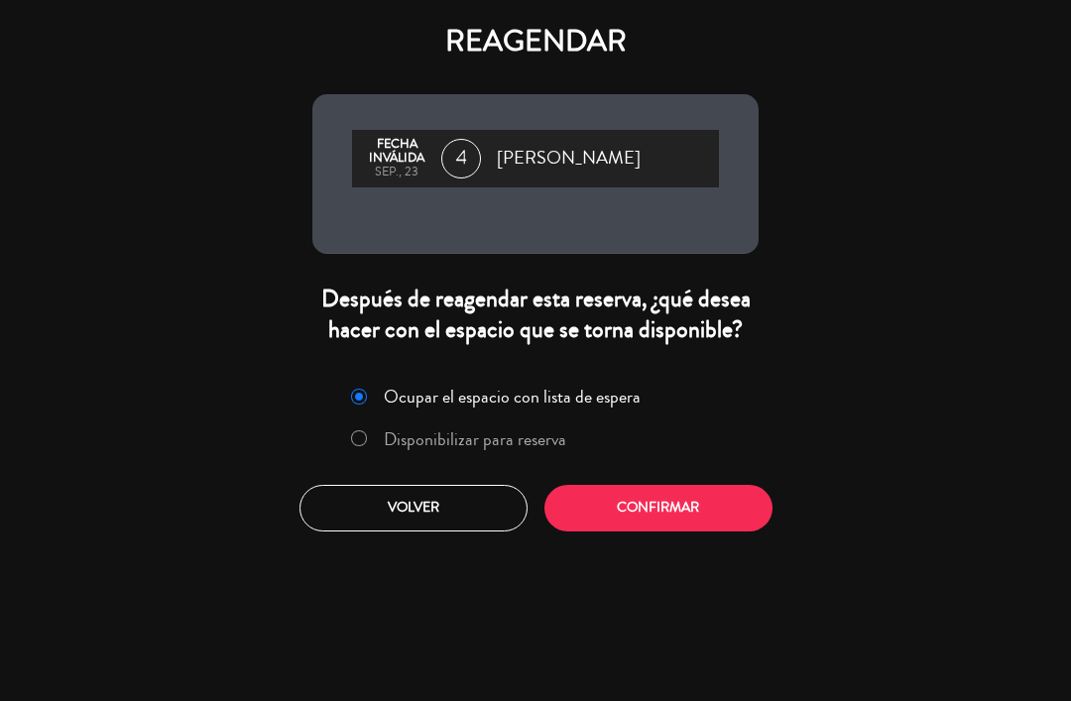
click at [660, 530] on button "Confirmar" at bounding box center [659, 508] width 228 height 47
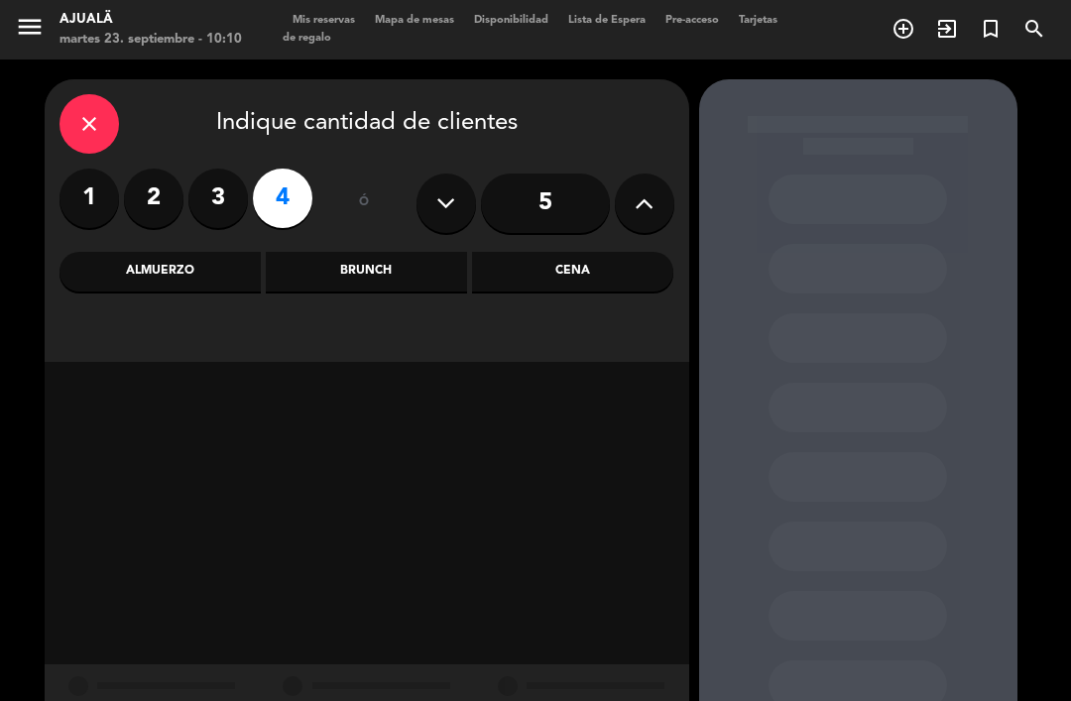
click at [197, 252] on div "Almuerzo" at bounding box center [160, 272] width 201 height 40
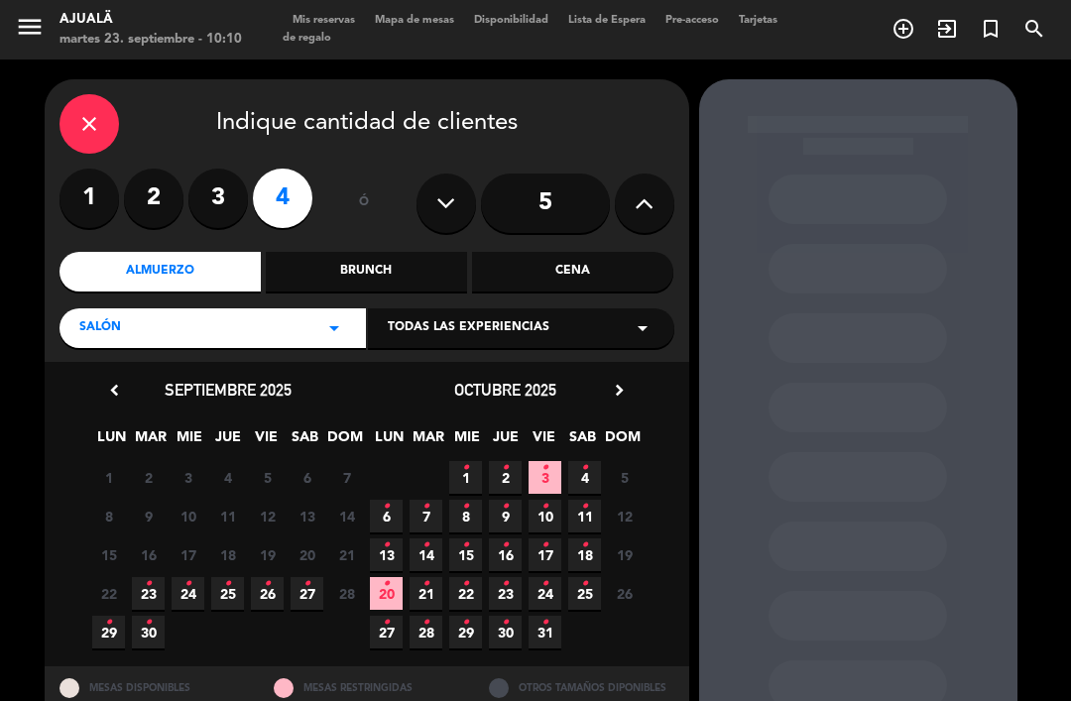
click at [192, 577] on span "24 •" at bounding box center [188, 593] width 33 height 33
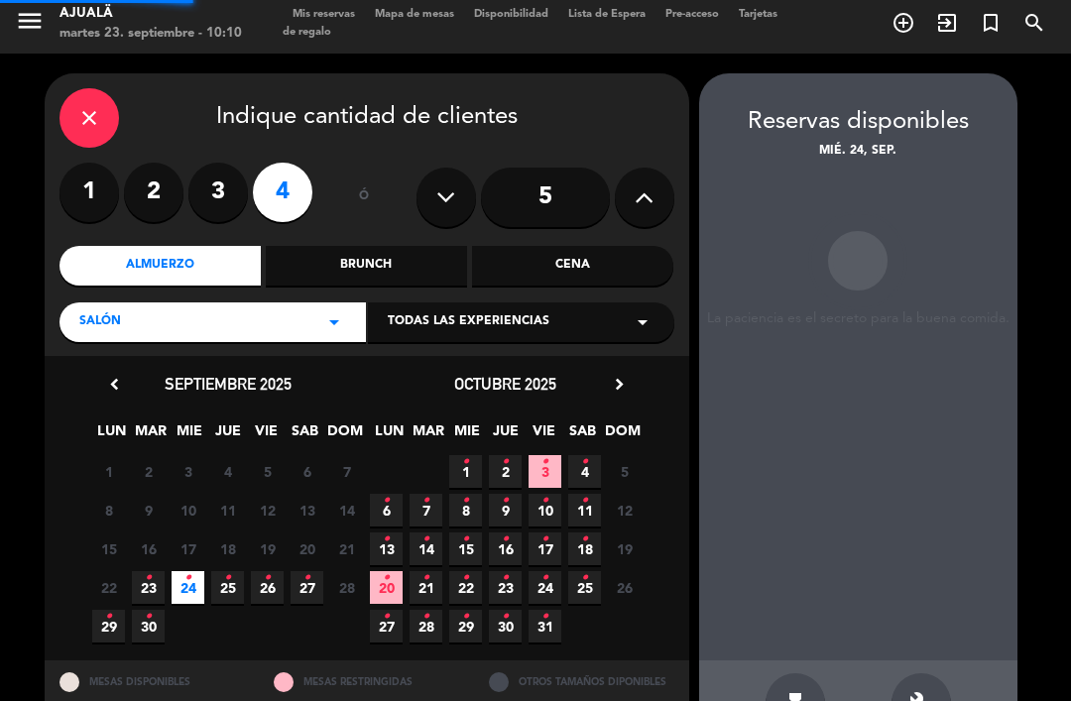
scroll to position [7, 0]
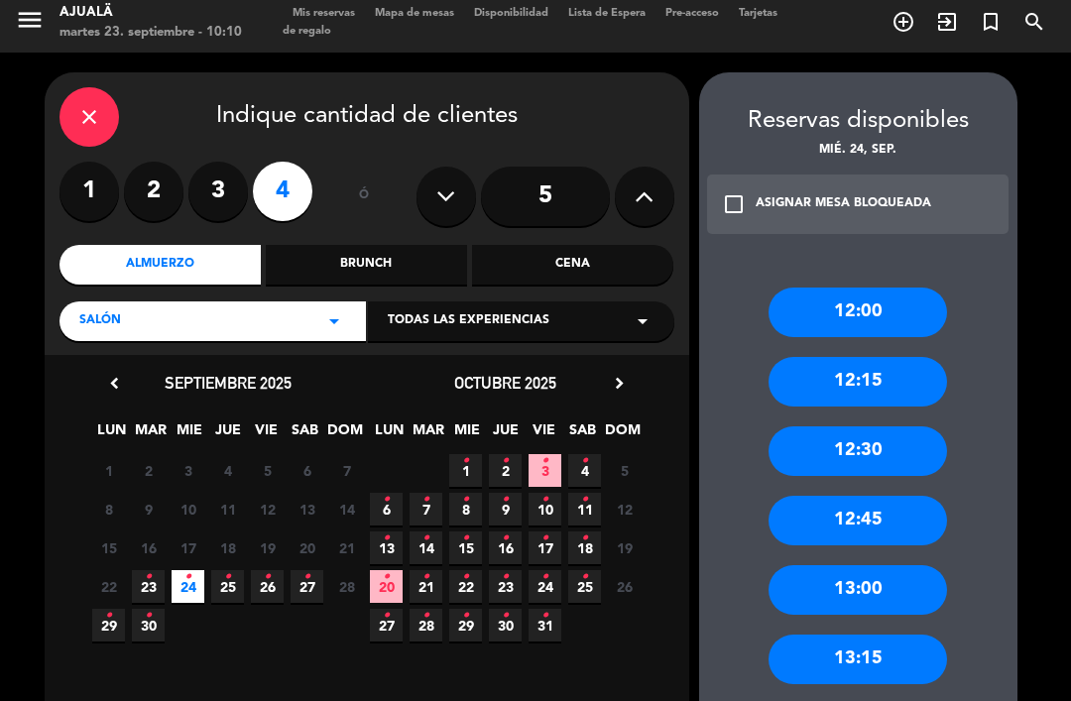
click at [911, 427] on div "12:30" at bounding box center [858, 452] width 179 height 50
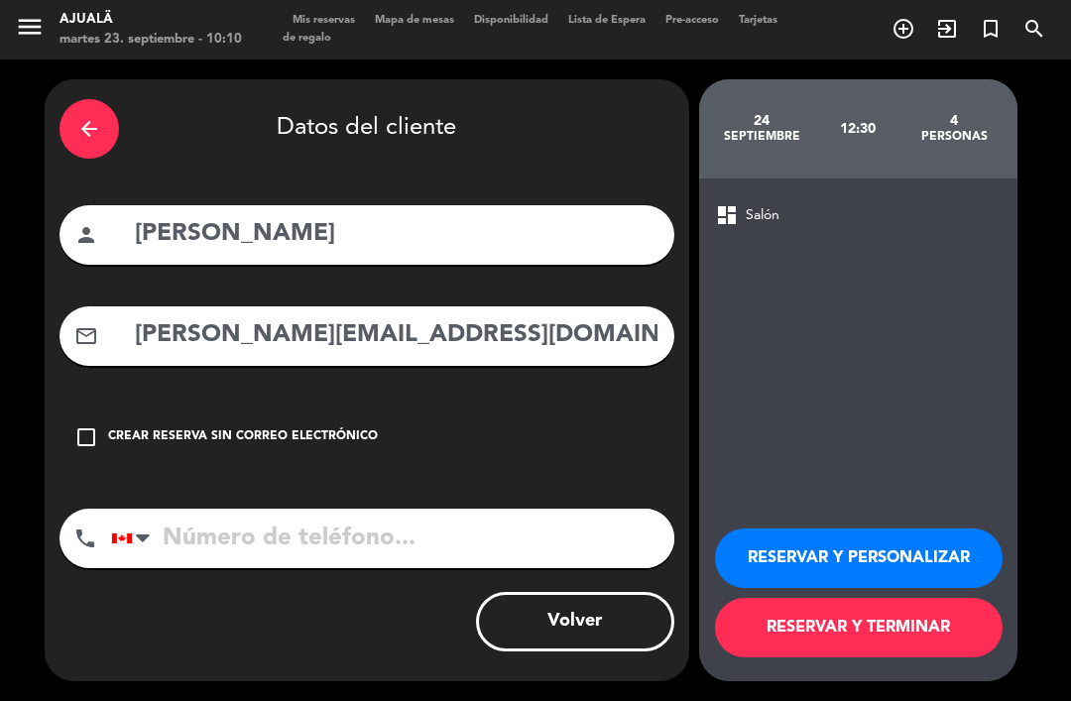
click at [927, 633] on button "RESERVAR Y TERMINAR" at bounding box center [859, 628] width 288 height 60
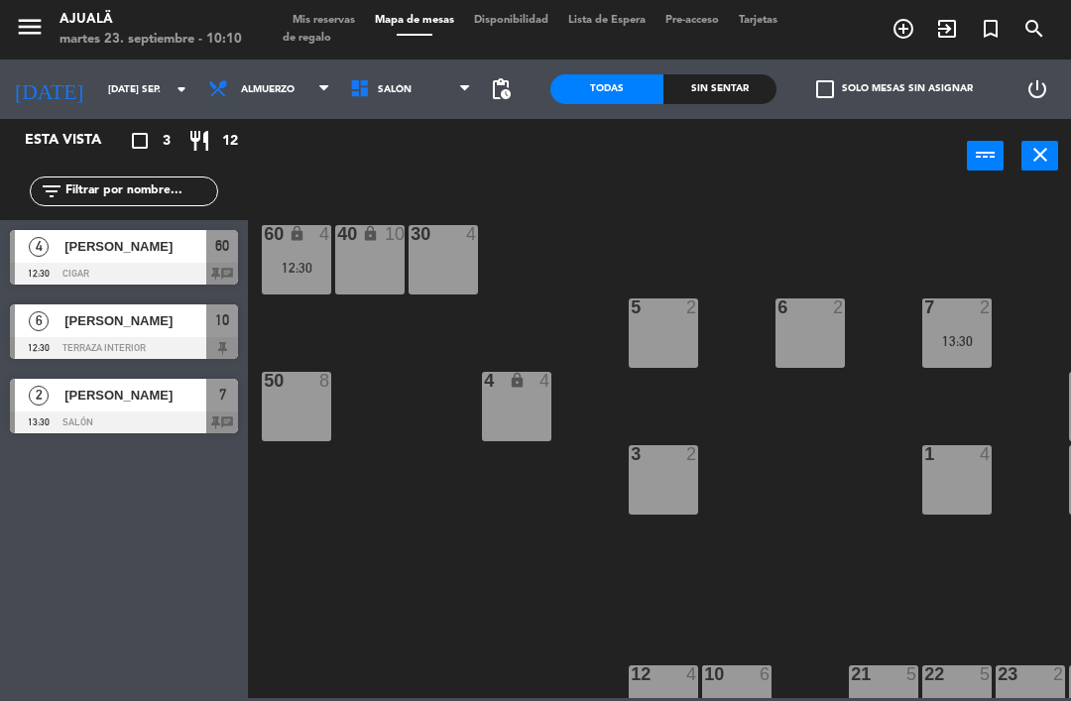
click at [98, 86] on input "[DATE] sep." at bounding box center [166, 89] width 136 height 31
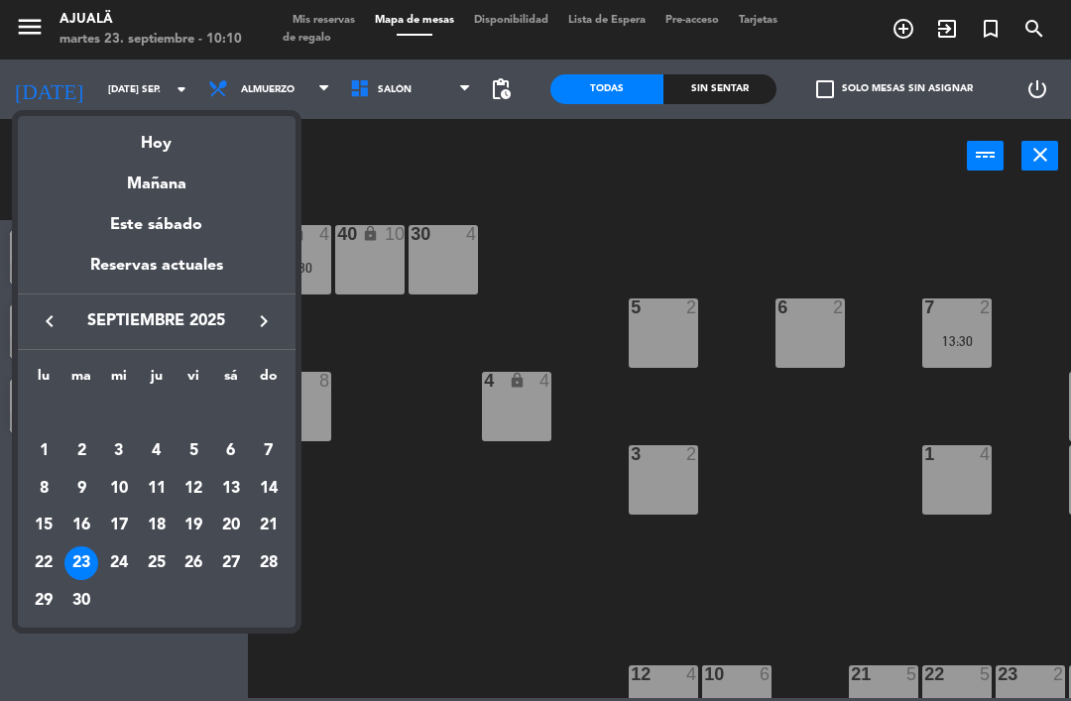
click at [130, 565] on div "24" at bounding box center [119, 564] width 34 height 34
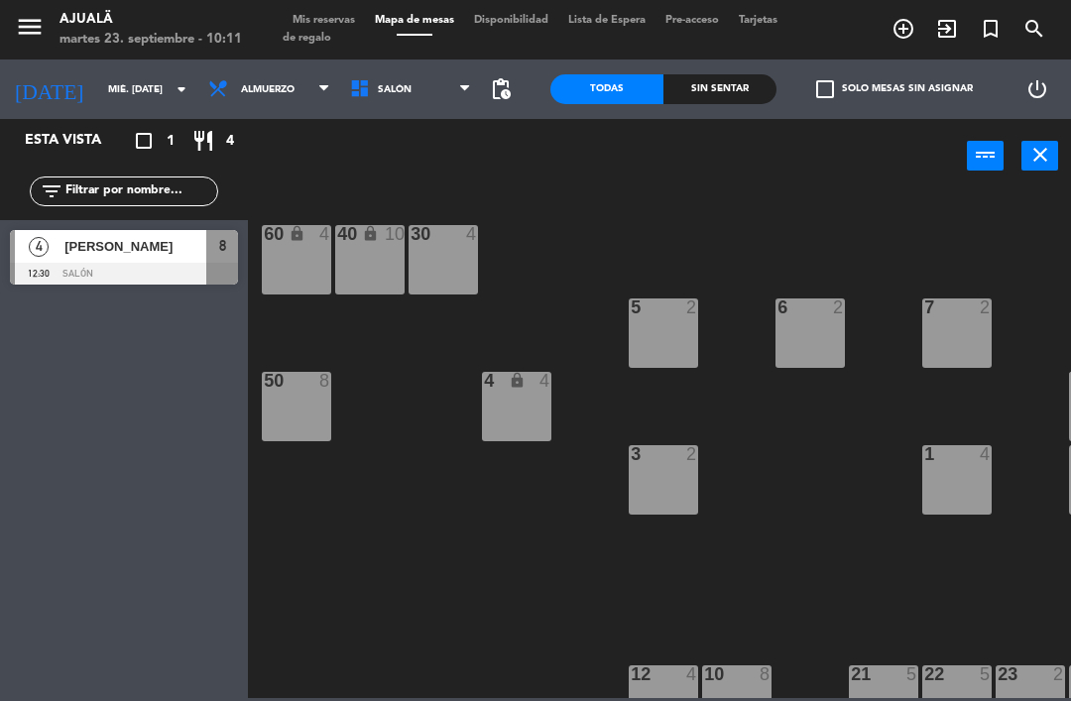
click at [98, 97] on input "mié. [DATE]" at bounding box center [166, 89] width 136 height 31
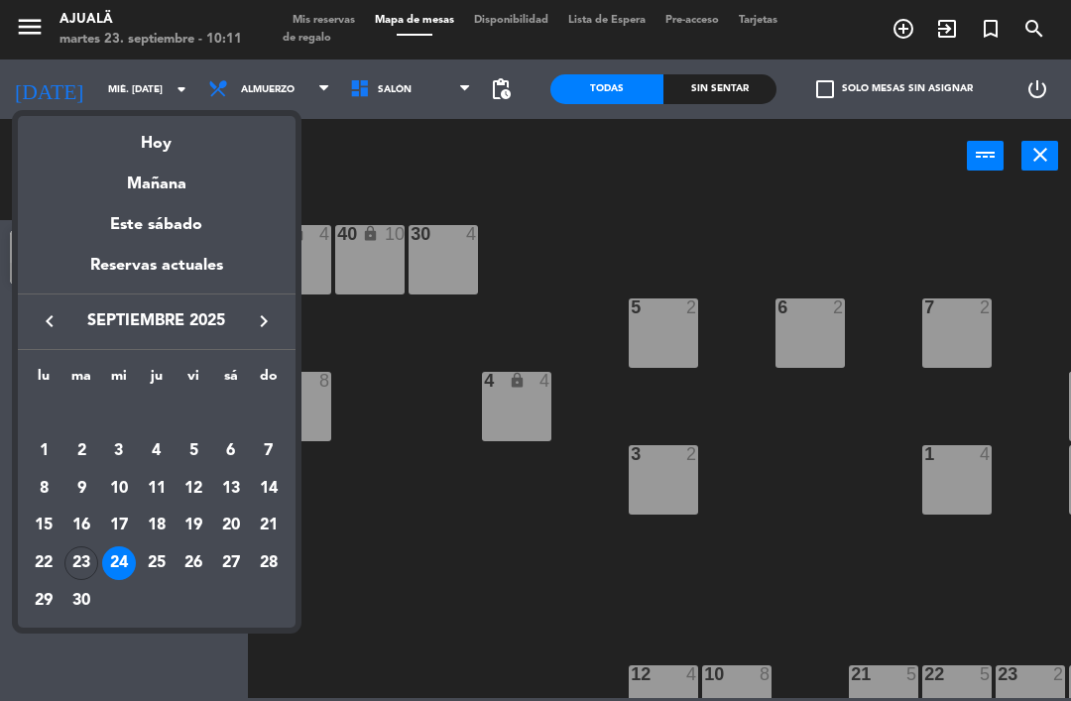
click at [77, 569] on div "23" at bounding box center [81, 564] width 34 height 34
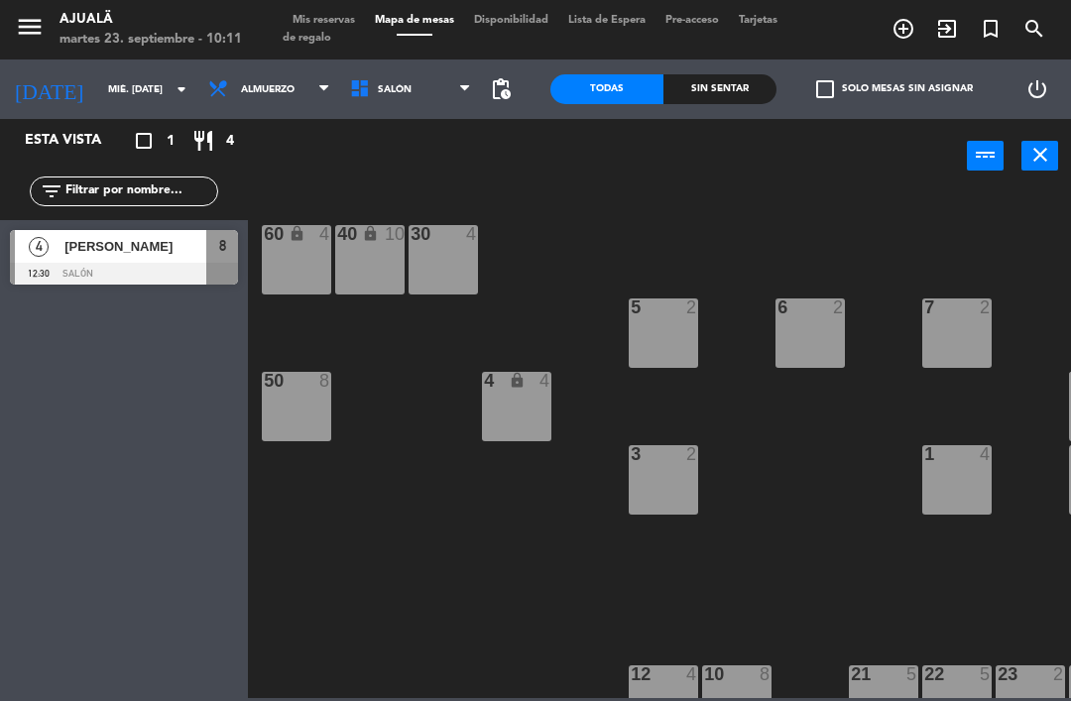
type input "[DATE] sep."
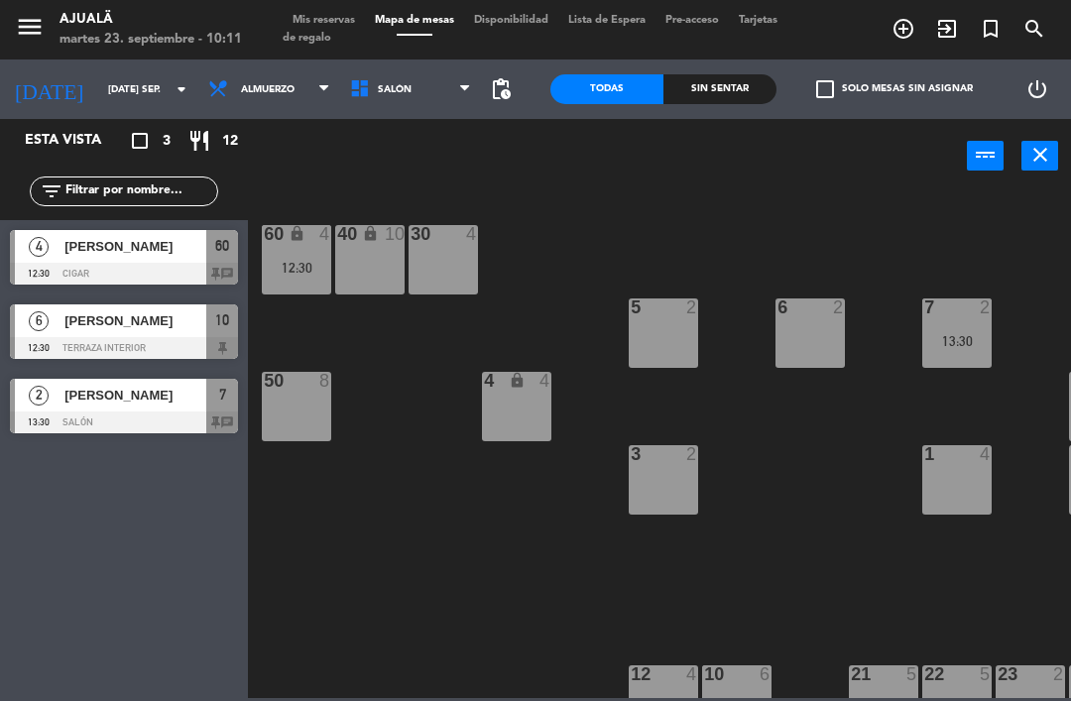
click at [221, 108] on span "Almuerzo" at bounding box center [269, 89] width 142 height 44
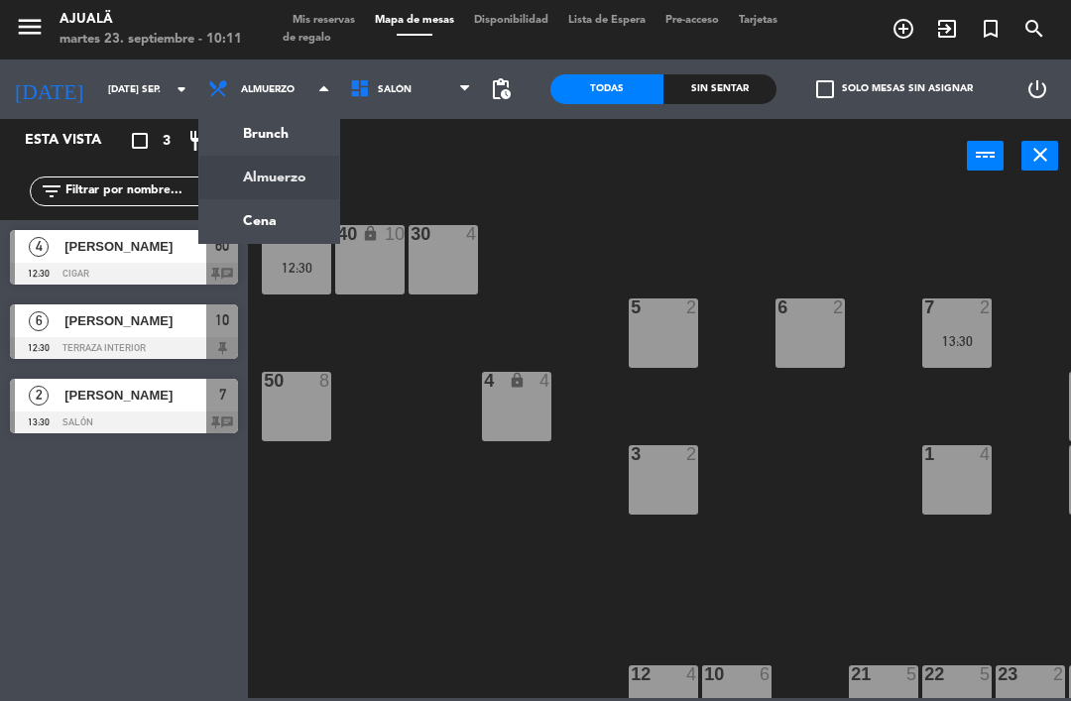
click at [212, 230] on ng-component "menu Ajualä martes 23. septiembre - 10:11 Mis reservas Mapa de mesas Disponibil…" at bounding box center [535, 349] width 1071 height 698
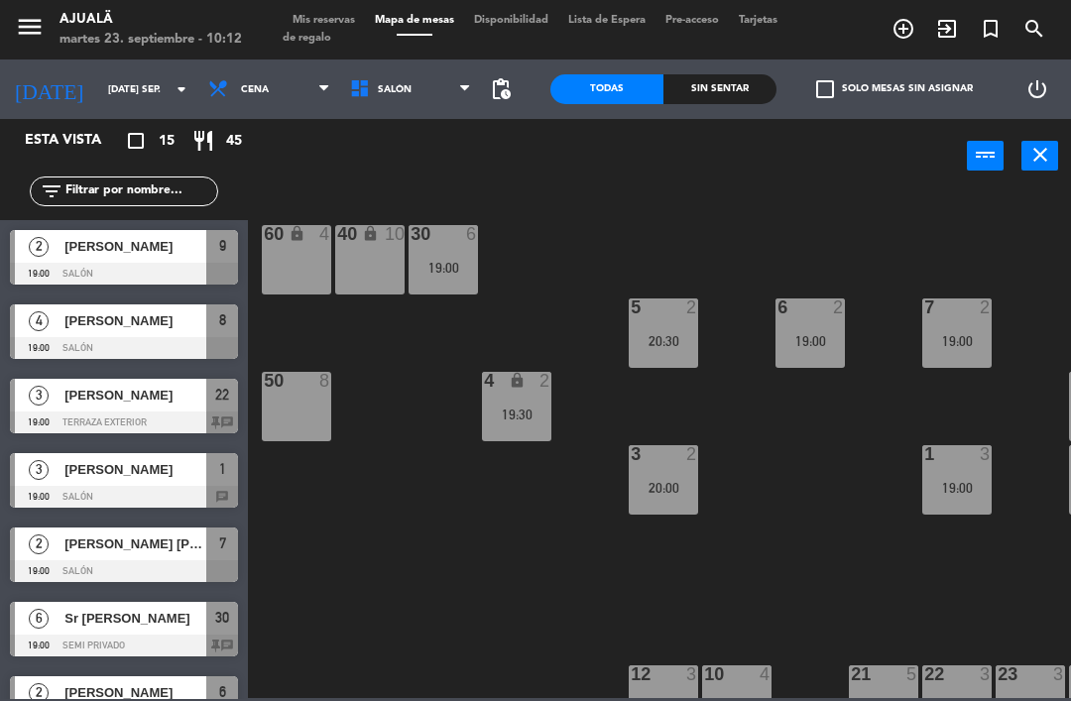
click at [83, 341] on div at bounding box center [124, 348] width 228 height 22
click at [168, 325] on span "[PERSON_NAME]" at bounding box center [135, 320] width 142 height 21
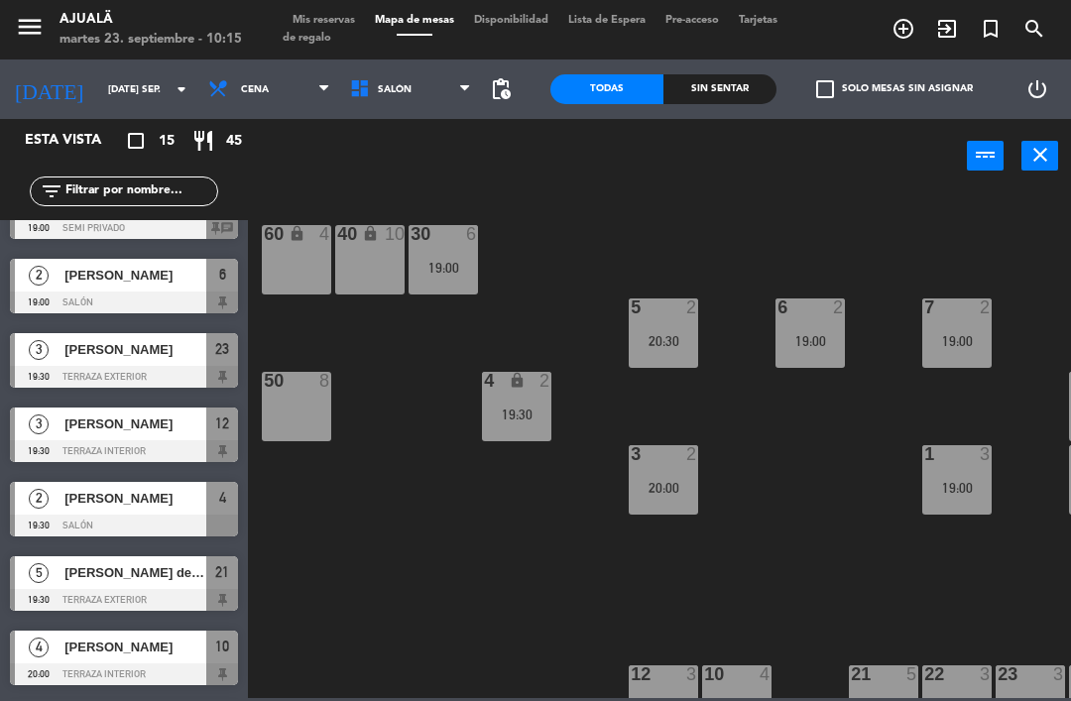
scroll to position [422, 0]
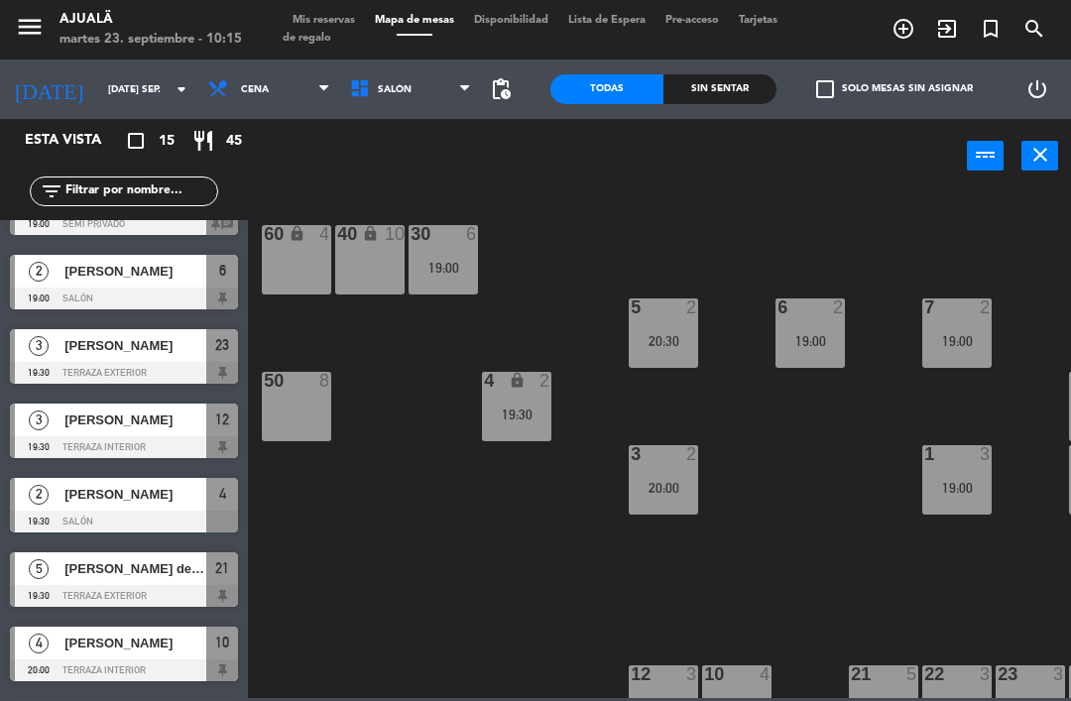
click at [122, 490] on span "[PERSON_NAME]" at bounding box center [135, 494] width 142 height 21
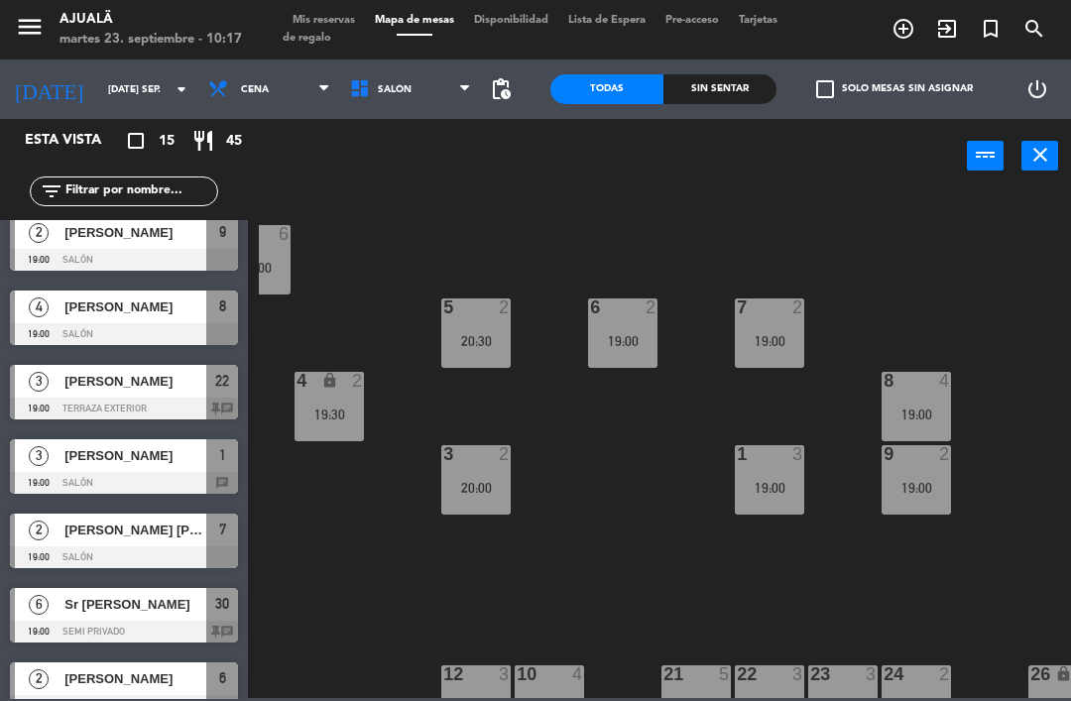
scroll to position [21, 0]
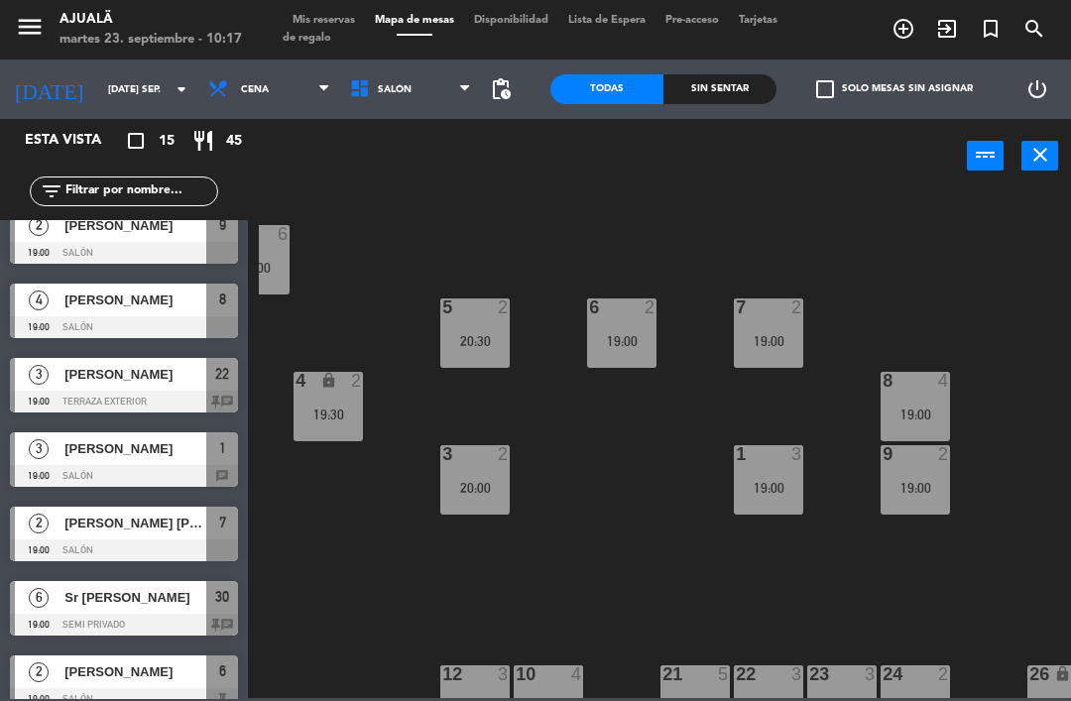
click at [191, 525] on span "[PERSON_NAME] [PERSON_NAME] Hernando" at bounding box center [135, 523] width 142 height 21
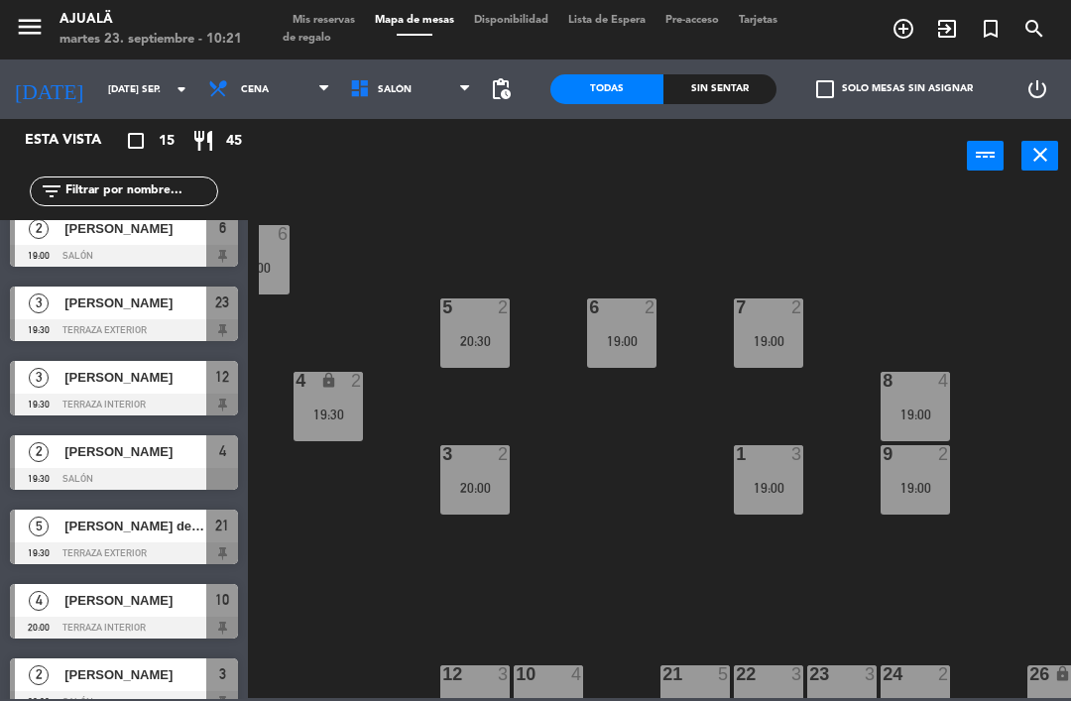
scroll to position [466, 0]
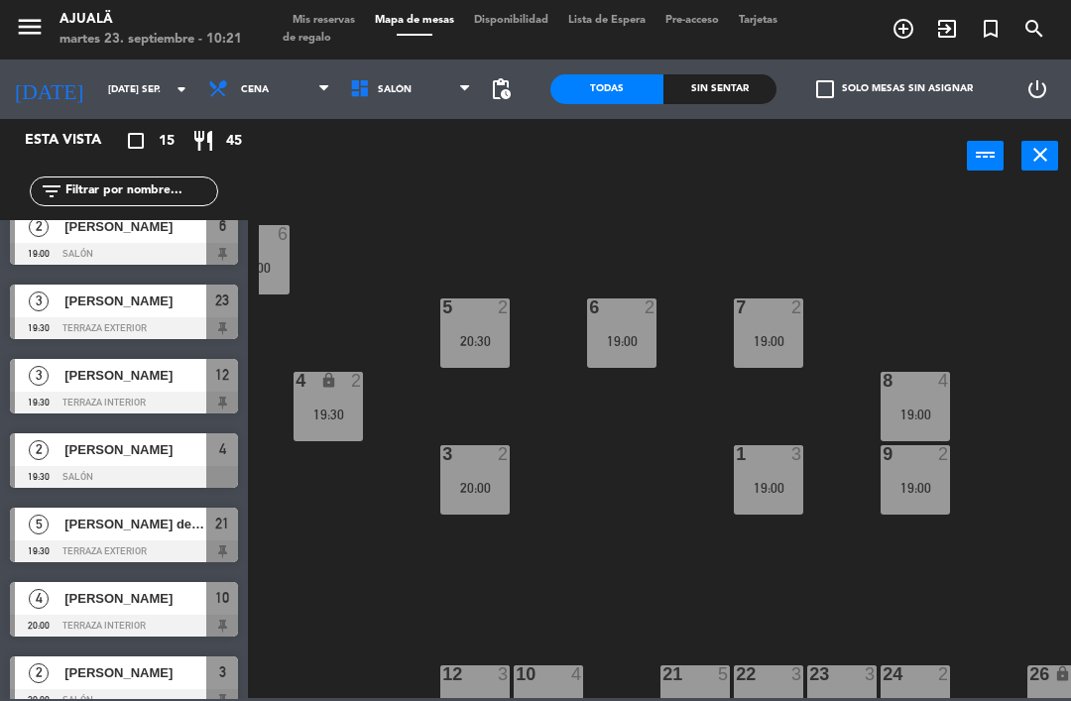
click at [195, 463] on div "[PERSON_NAME]" at bounding box center [134, 449] width 144 height 33
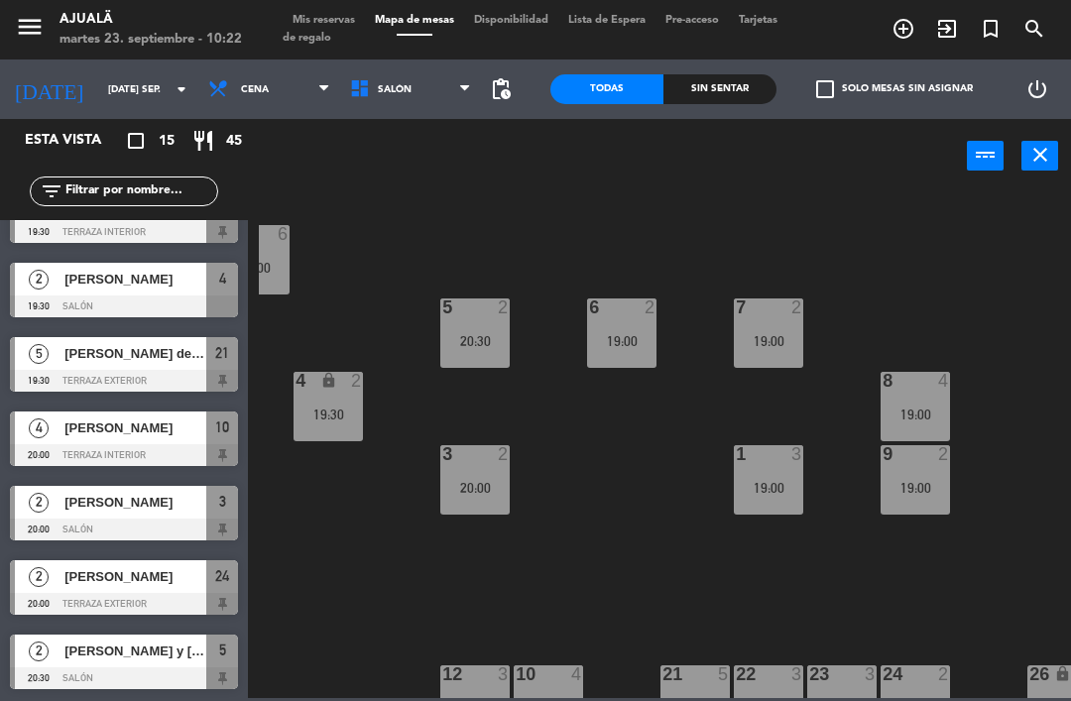
scroll to position [637, 0]
click at [184, 511] on span "[PERSON_NAME]" at bounding box center [135, 502] width 142 height 21
click at [195, 516] on div "[PERSON_NAME]" at bounding box center [134, 502] width 144 height 33
click at [71, 515] on div "[PERSON_NAME]" at bounding box center [134, 502] width 144 height 33
click at [86, 580] on span "[PERSON_NAME]" at bounding box center [135, 576] width 142 height 21
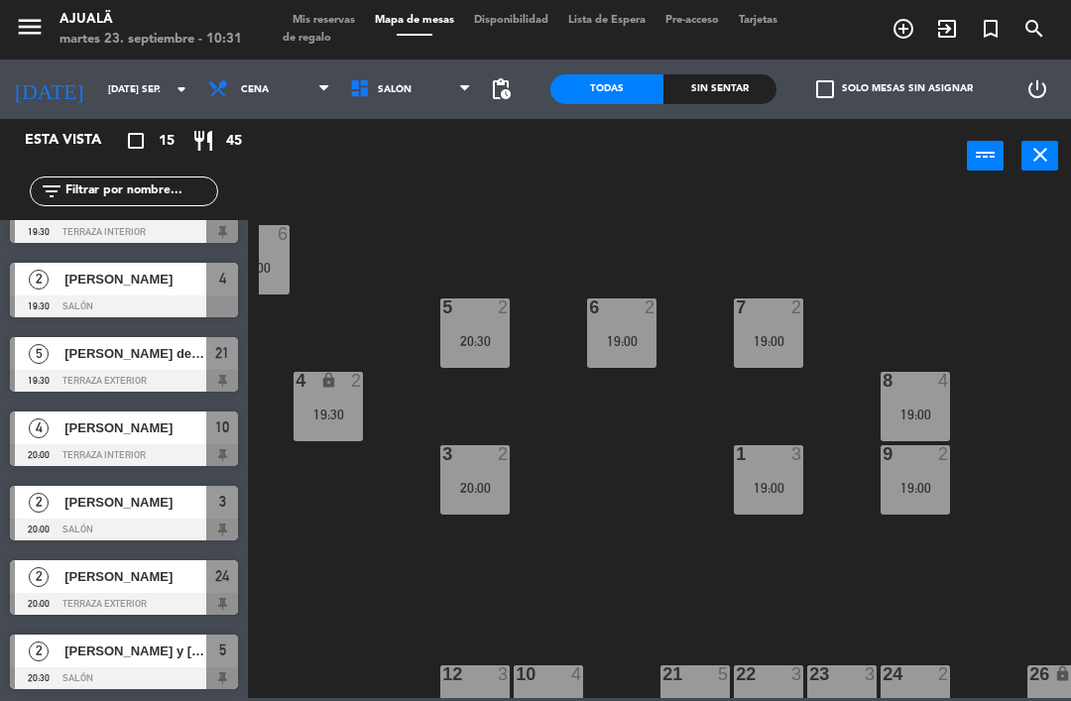
click at [80, 660] on span "[PERSON_NAME] y [PERSON_NAME]" at bounding box center [135, 651] width 142 height 21
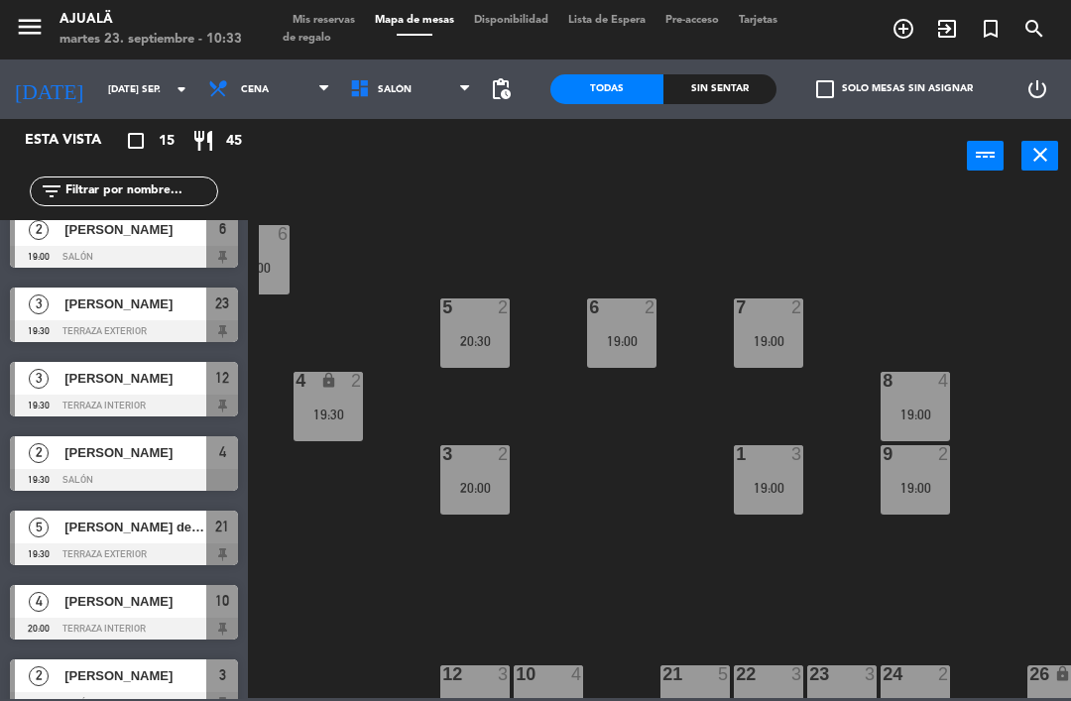
scroll to position [470, 0]
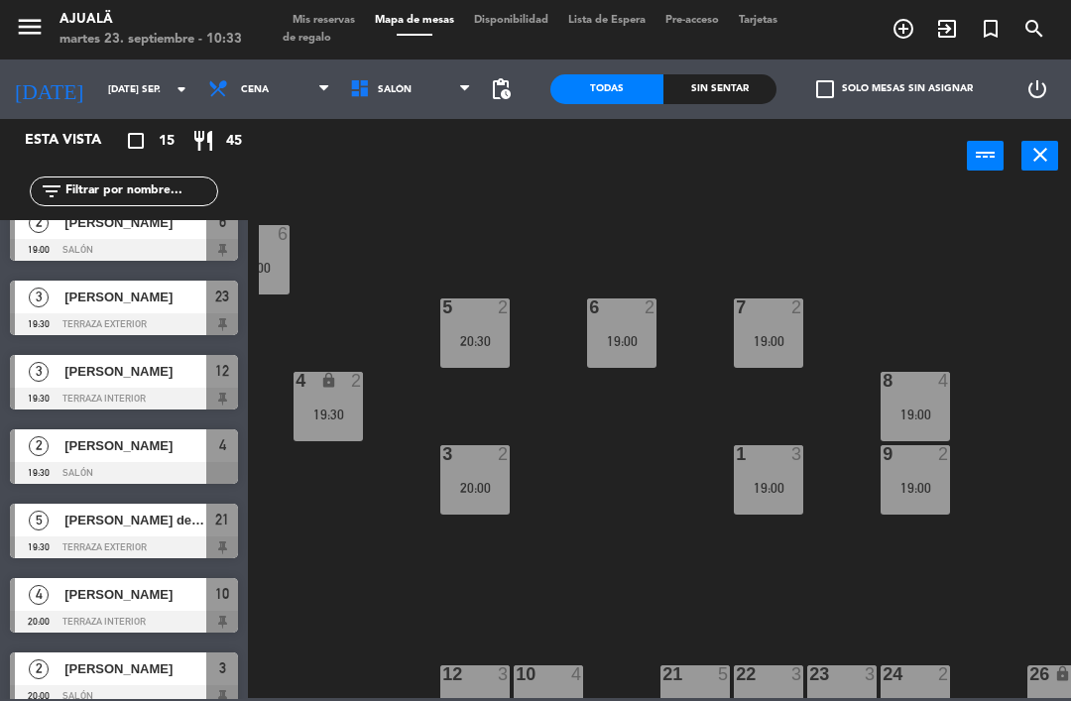
click at [200, 460] on div "[PERSON_NAME]" at bounding box center [134, 446] width 144 height 33
